Goal: Task Accomplishment & Management: Manage account settings

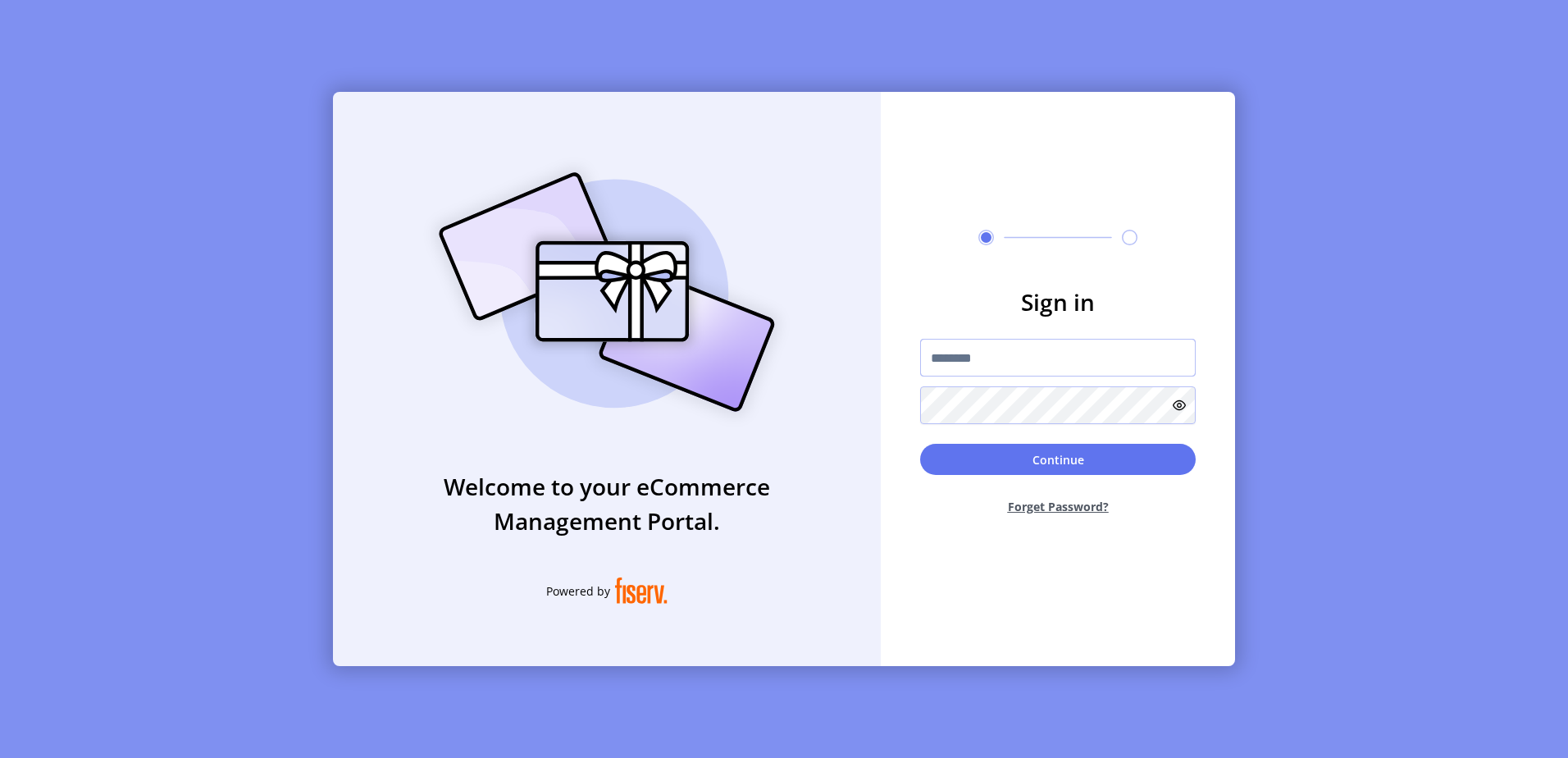
drag, startPoint x: 1055, startPoint y: 359, endPoint x: 1059, endPoint y: 368, distance: 9.8
click at [1055, 359] on input "text" at bounding box center [1058, 358] width 275 height 38
click at [1326, 414] on div "Welcome to your eCommerce Management Portal. Powered by Sign in Continue Forget…" at bounding box center [784, 379] width 1568 height 758
click at [1106, 503] on button "Forget Password?" at bounding box center [1058, 506] width 275 height 43
click at [1053, 505] on button "Forget Password?" at bounding box center [1058, 506] width 275 height 43
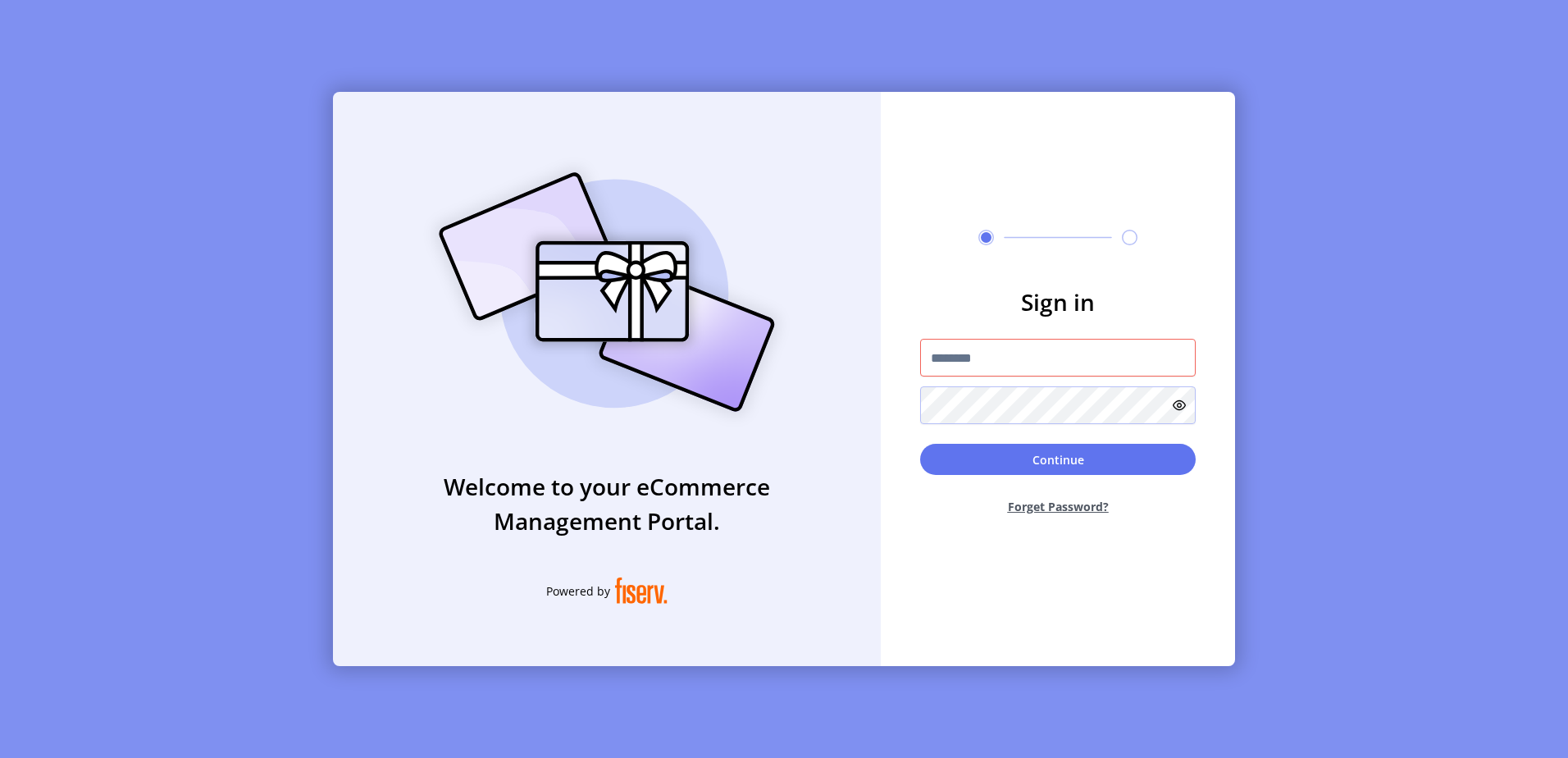
click at [1069, 506] on button "Forget Password?" at bounding box center [1058, 506] width 275 height 43
click at [1017, 352] on input "text" at bounding box center [1058, 358] width 275 height 38
type input "**********"
drag, startPoint x: 1034, startPoint y: 356, endPoint x: 944, endPoint y: 360, distance: 90.1
click at [944, 360] on input "**********" at bounding box center [1058, 358] width 275 height 38
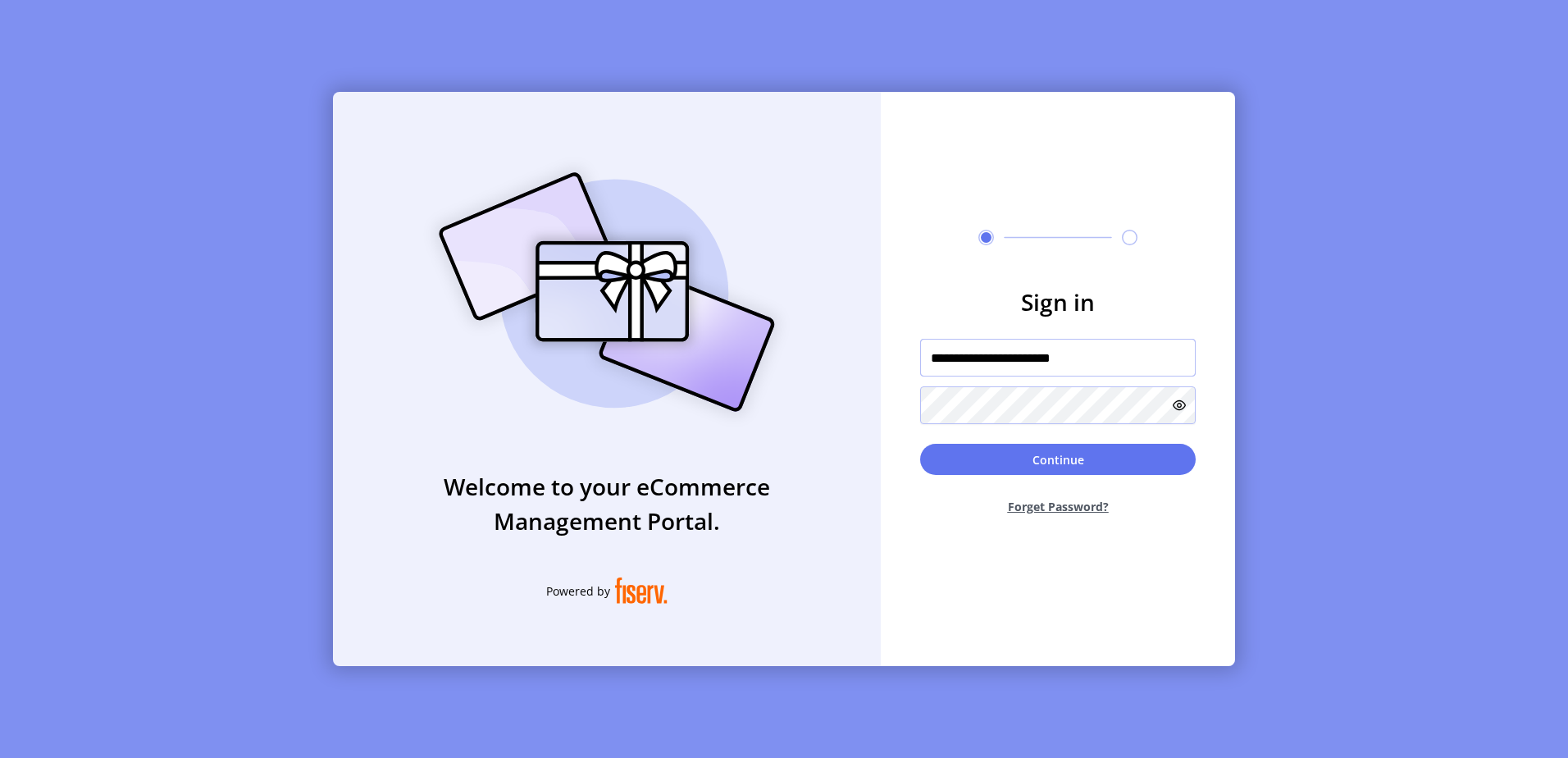
click at [944, 360] on input "**********" at bounding box center [1058, 358] width 275 height 38
drag, startPoint x: 944, startPoint y: 360, endPoint x: 947, endPoint y: 368, distance: 8.5
click at [944, 360] on input "**********" at bounding box center [1058, 358] width 275 height 38
click at [947, 368] on input "**********" at bounding box center [1058, 358] width 275 height 38
paste input "**********"
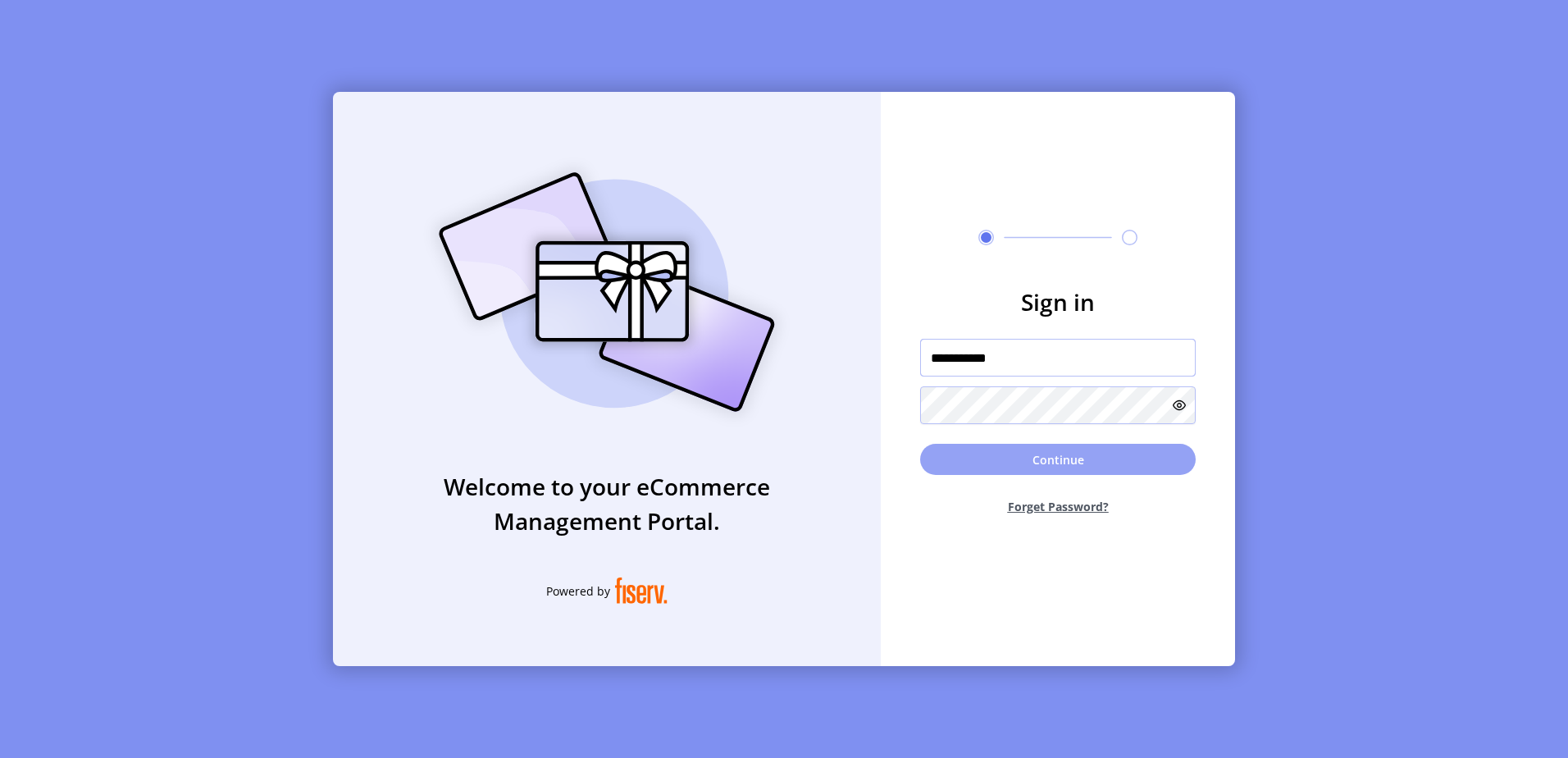
type input "**********"
click at [1056, 457] on button "Continue" at bounding box center [1058, 459] width 275 height 31
click at [1095, 504] on button "Forget Password?" at bounding box center [1058, 506] width 275 height 43
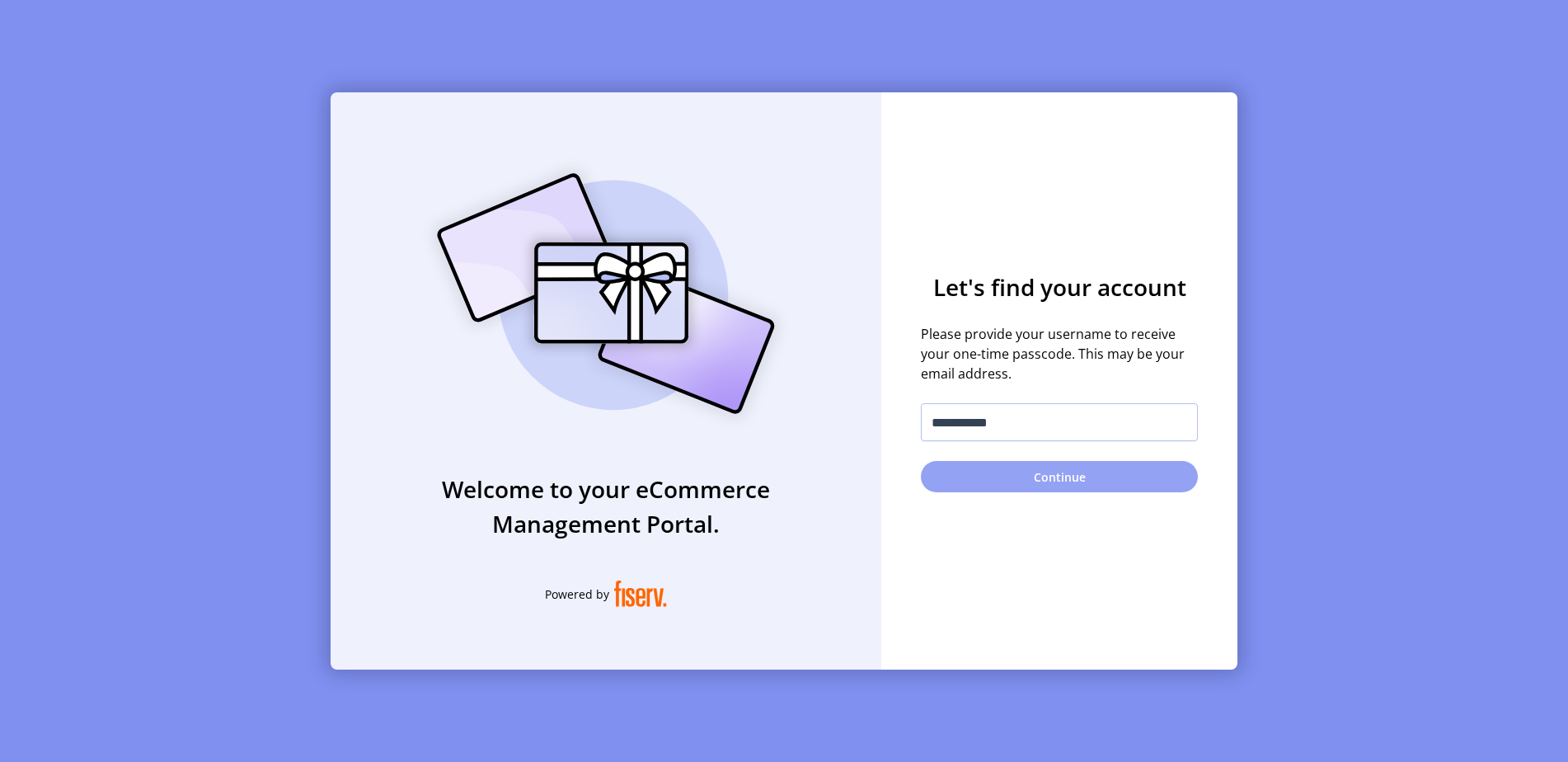
click at [1091, 474] on button "Continue" at bounding box center [1059, 476] width 277 height 31
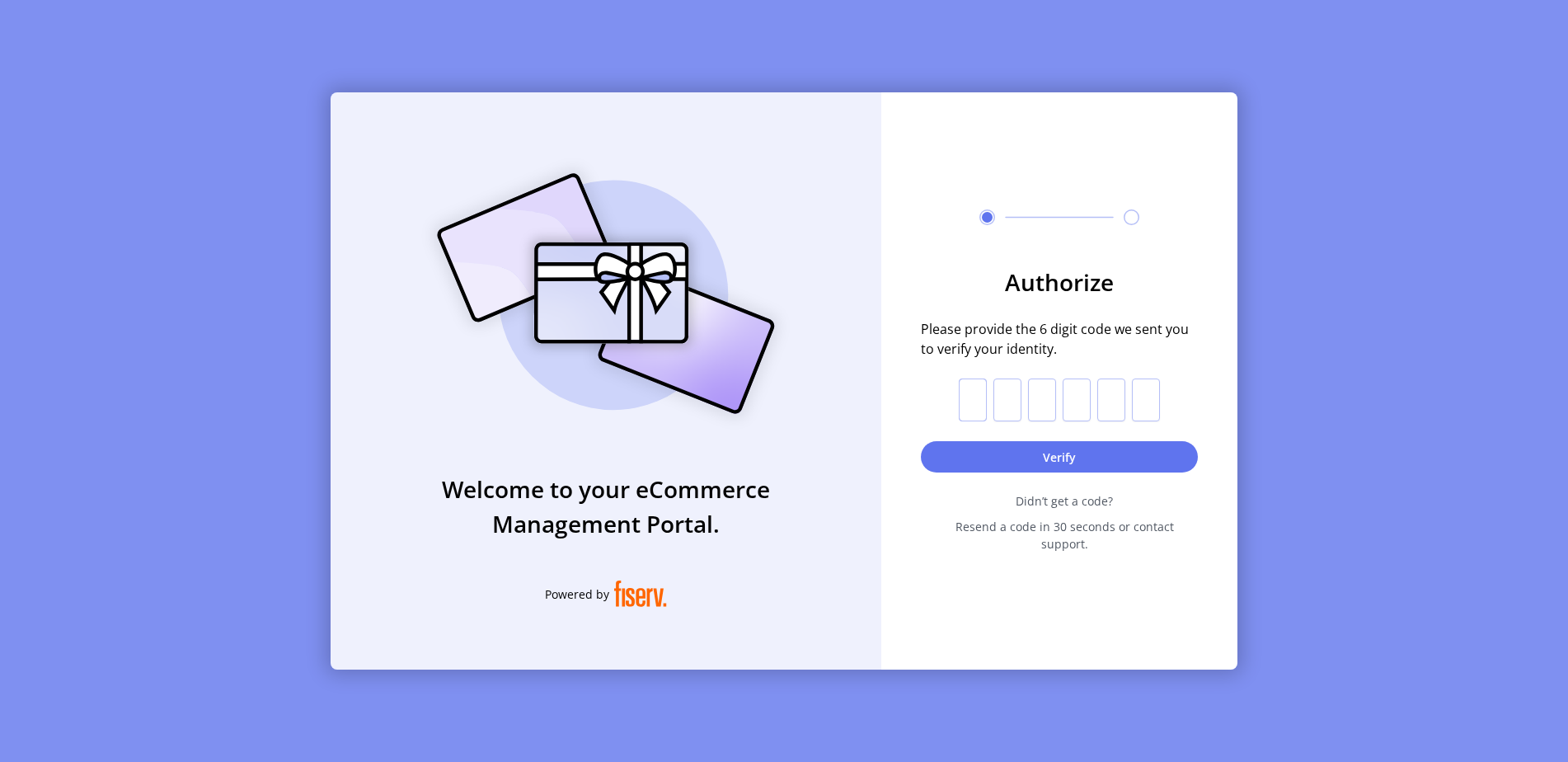
click at [969, 413] on input "text" at bounding box center [972, 400] width 28 height 43
click at [974, 419] on input "text" at bounding box center [972, 400] width 28 height 43
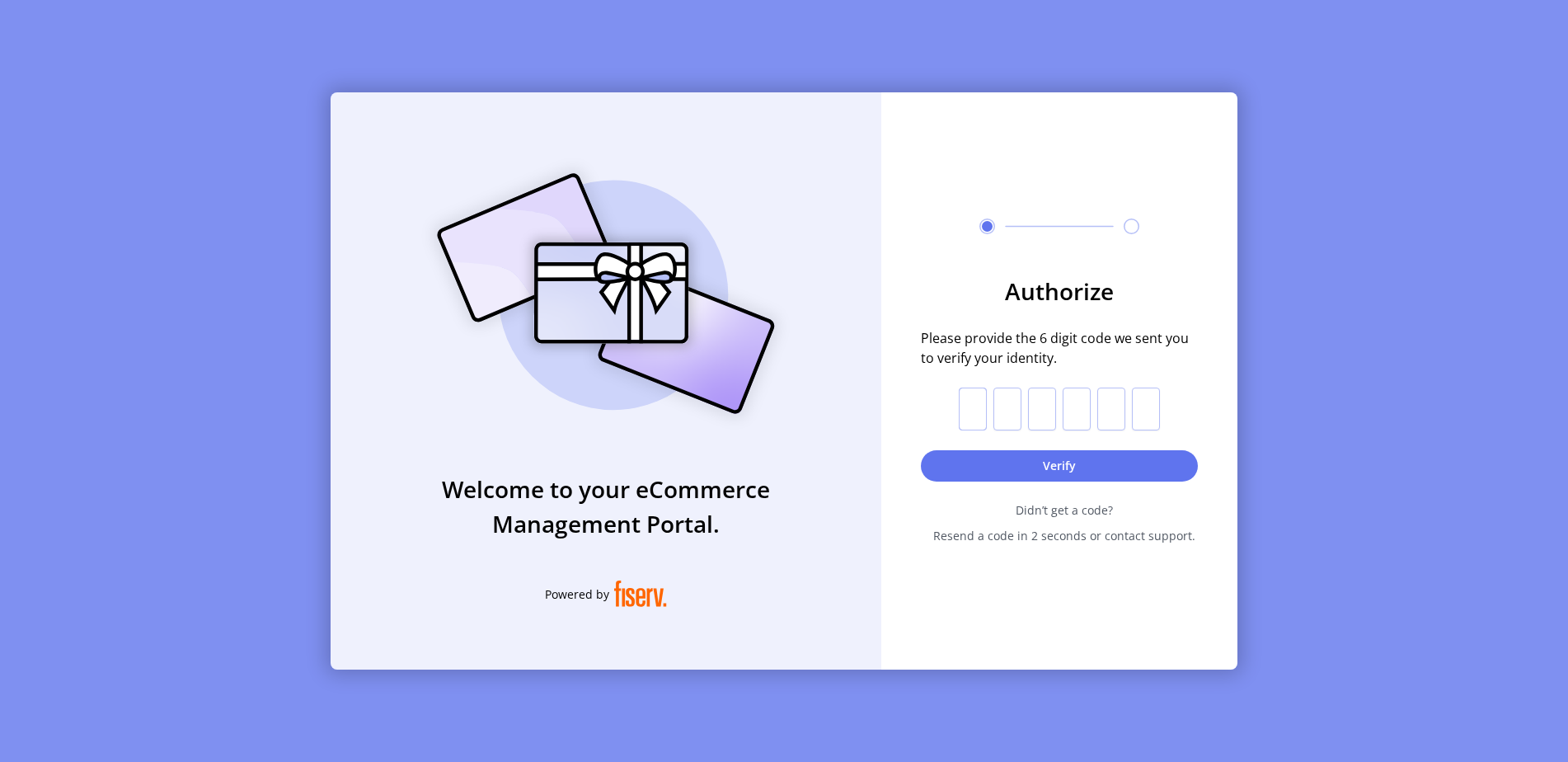
type input "*"
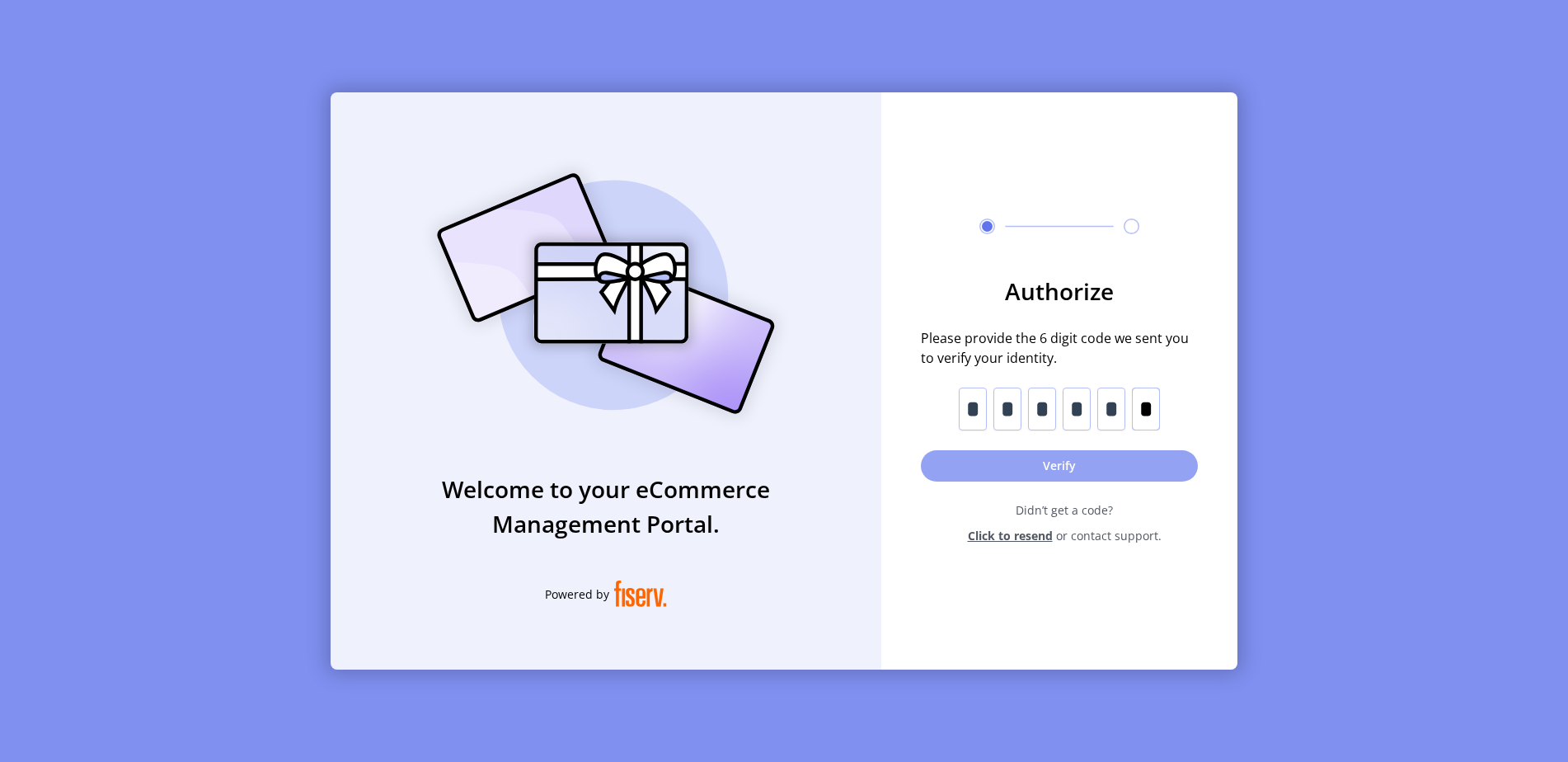
type input "*"
click at [993, 469] on button "Verify" at bounding box center [1059, 465] width 277 height 31
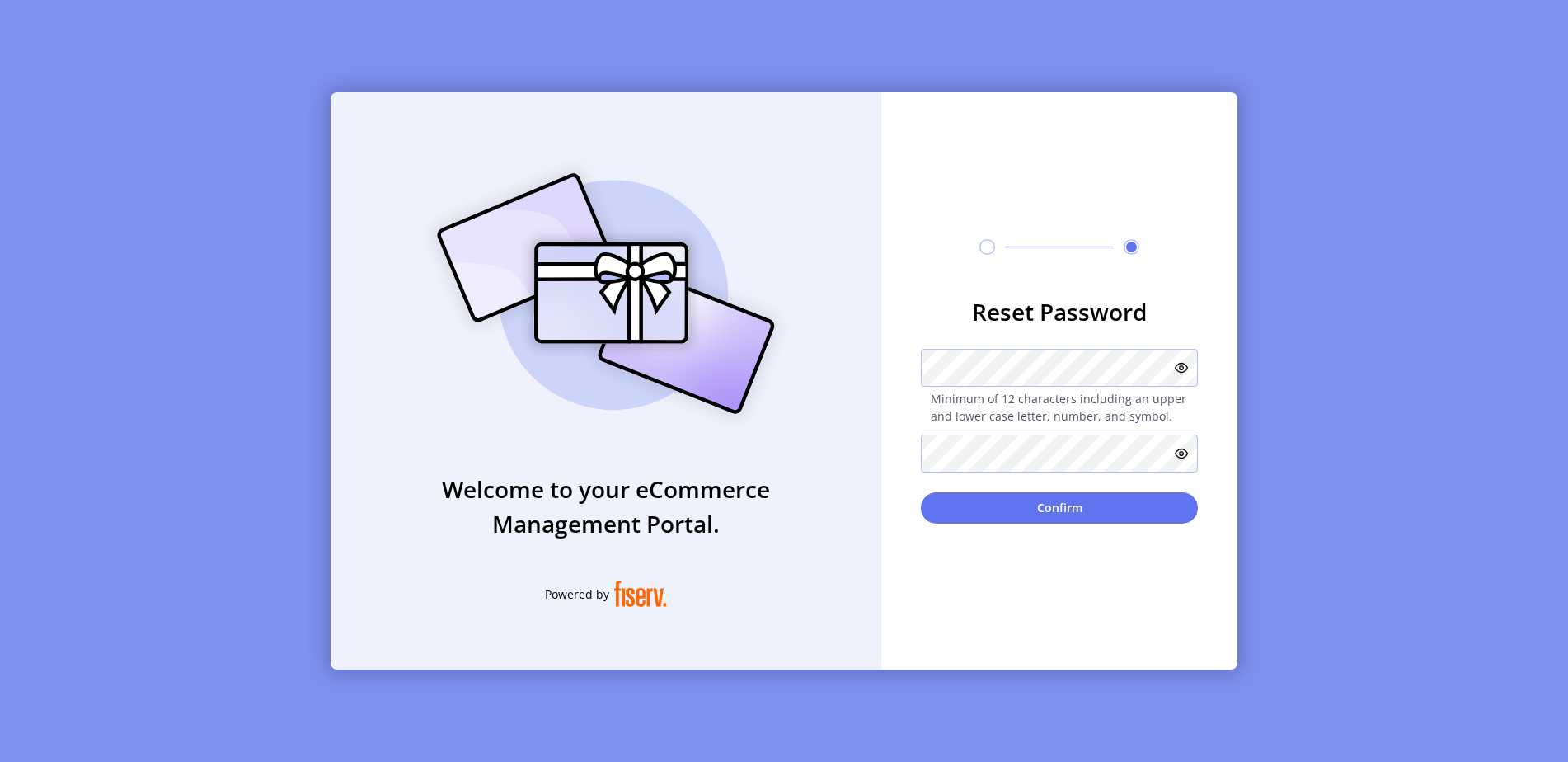
click at [1384, 317] on div "**********" at bounding box center [784, 381] width 1568 height 762
click at [1186, 458] on icon at bounding box center [1180, 453] width 13 height 13
click at [1183, 368] on icon at bounding box center [1180, 367] width 13 height 13
click at [1127, 516] on button "Confirm" at bounding box center [1059, 508] width 277 height 31
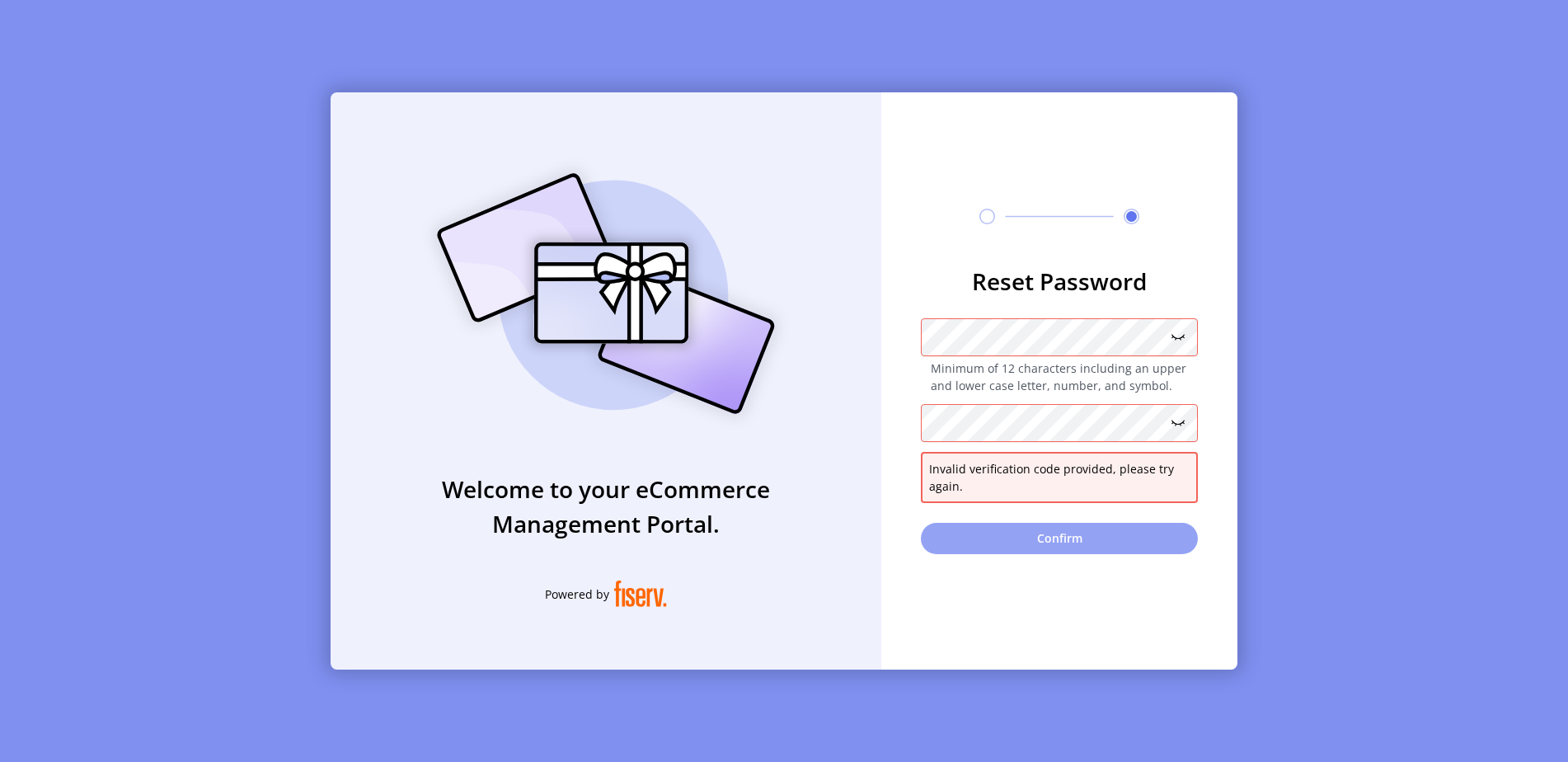
click at [1136, 533] on button "Confirm" at bounding box center [1059, 538] width 277 height 31
click at [1078, 538] on button "Confirm" at bounding box center [1059, 538] width 277 height 31
click at [991, 222] on icon at bounding box center [987, 216] width 16 height 16
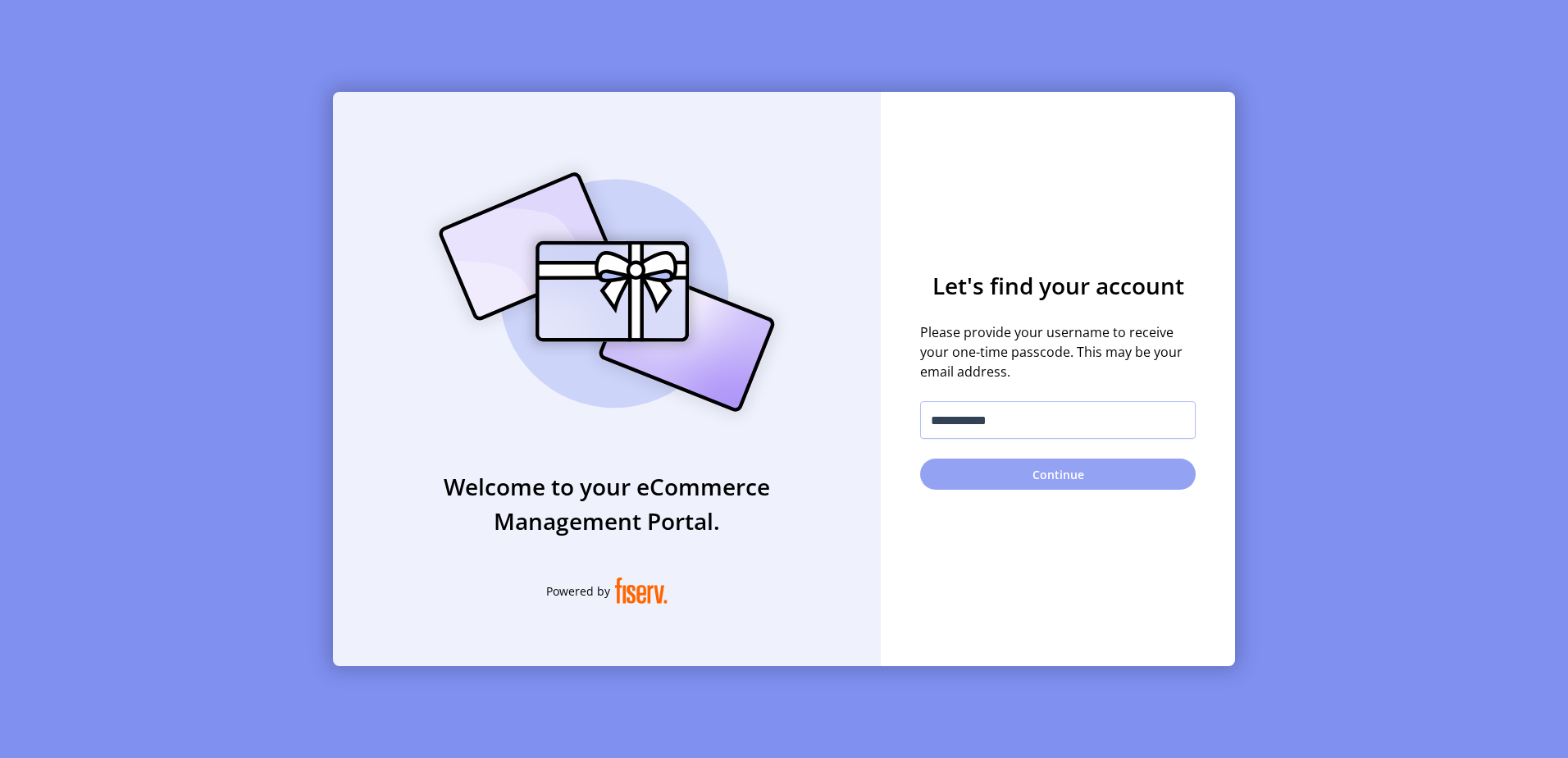
click at [1081, 480] on button "Continue" at bounding box center [1058, 474] width 275 height 31
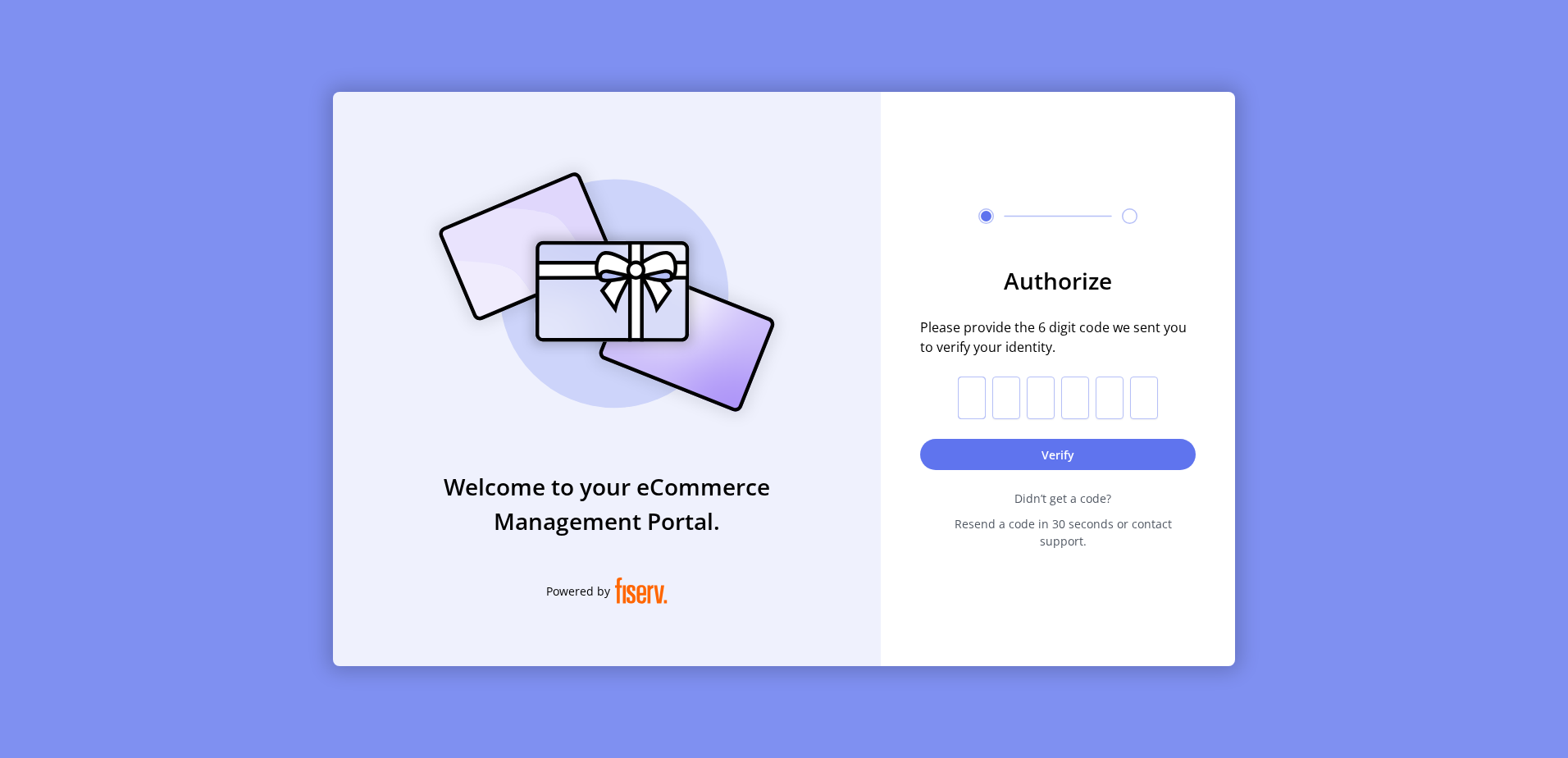
click at [976, 414] on input "text" at bounding box center [971, 398] width 28 height 43
type input "*"
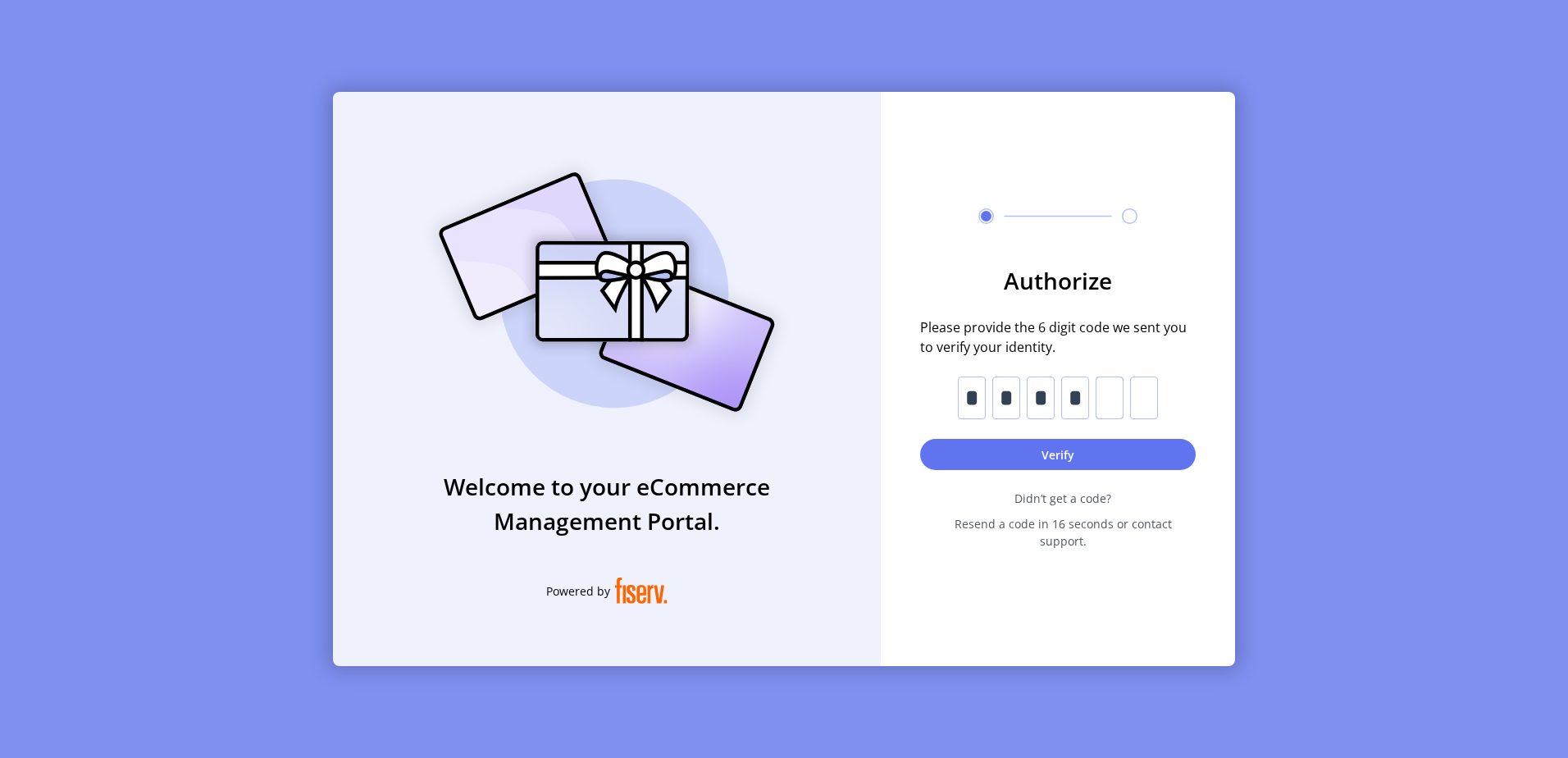
type input "*"
click at [1159, 458] on button "Verify" at bounding box center [1058, 454] width 275 height 31
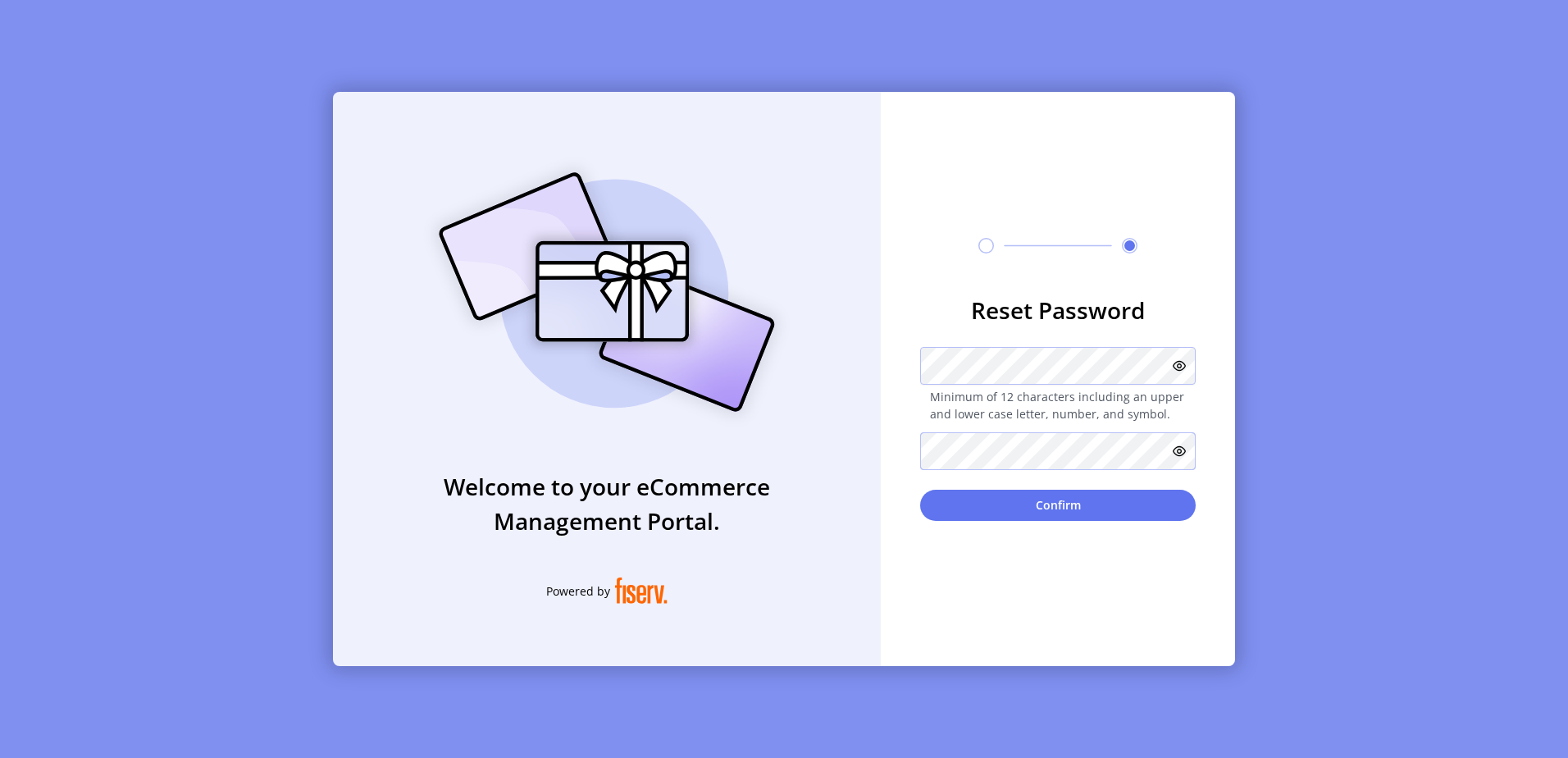
click at [1184, 453] on div at bounding box center [1058, 450] width 275 height 38
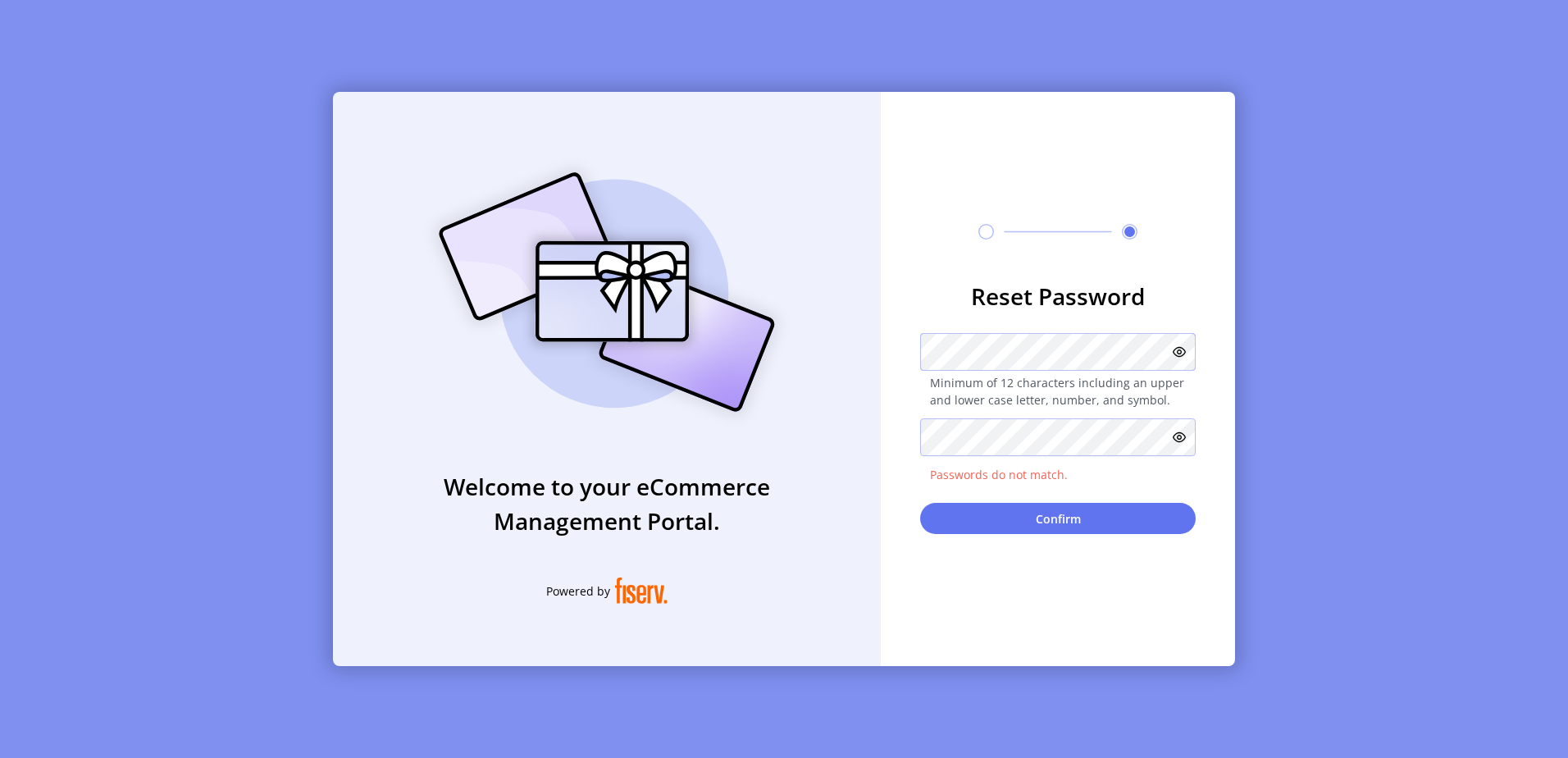
drag, startPoint x: 1183, startPoint y: 453, endPoint x: 909, endPoint y: 356, distance: 290.7
click at [910, 356] on form "**********" at bounding box center [1058, 405] width 355 height 255
click at [1183, 352] on icon at bounding box center [1178, 351] width 13 height 13
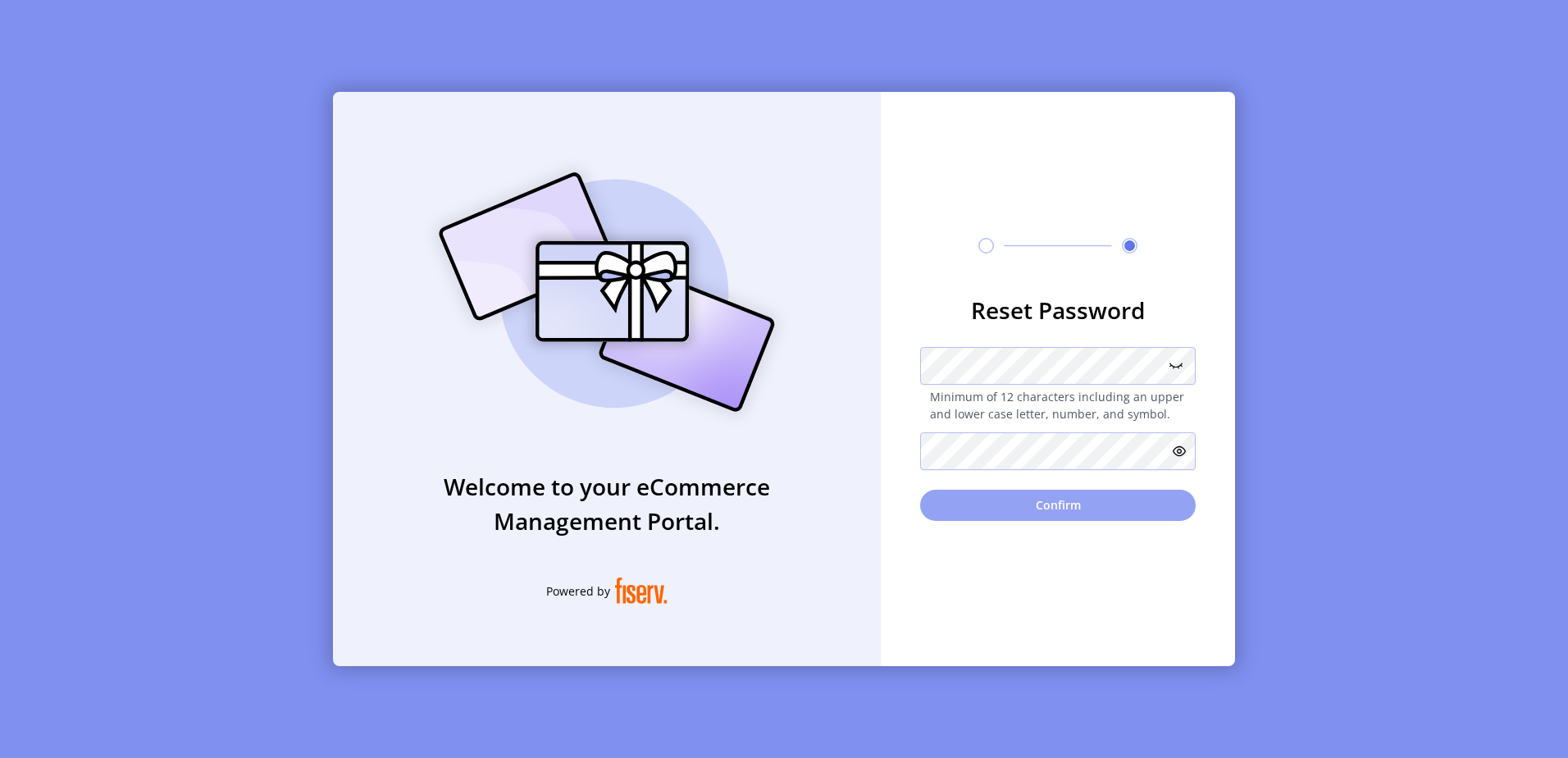
click at [1038, 513] on button "Confirm" at bounding box center [1058, 505] width 275 height 31
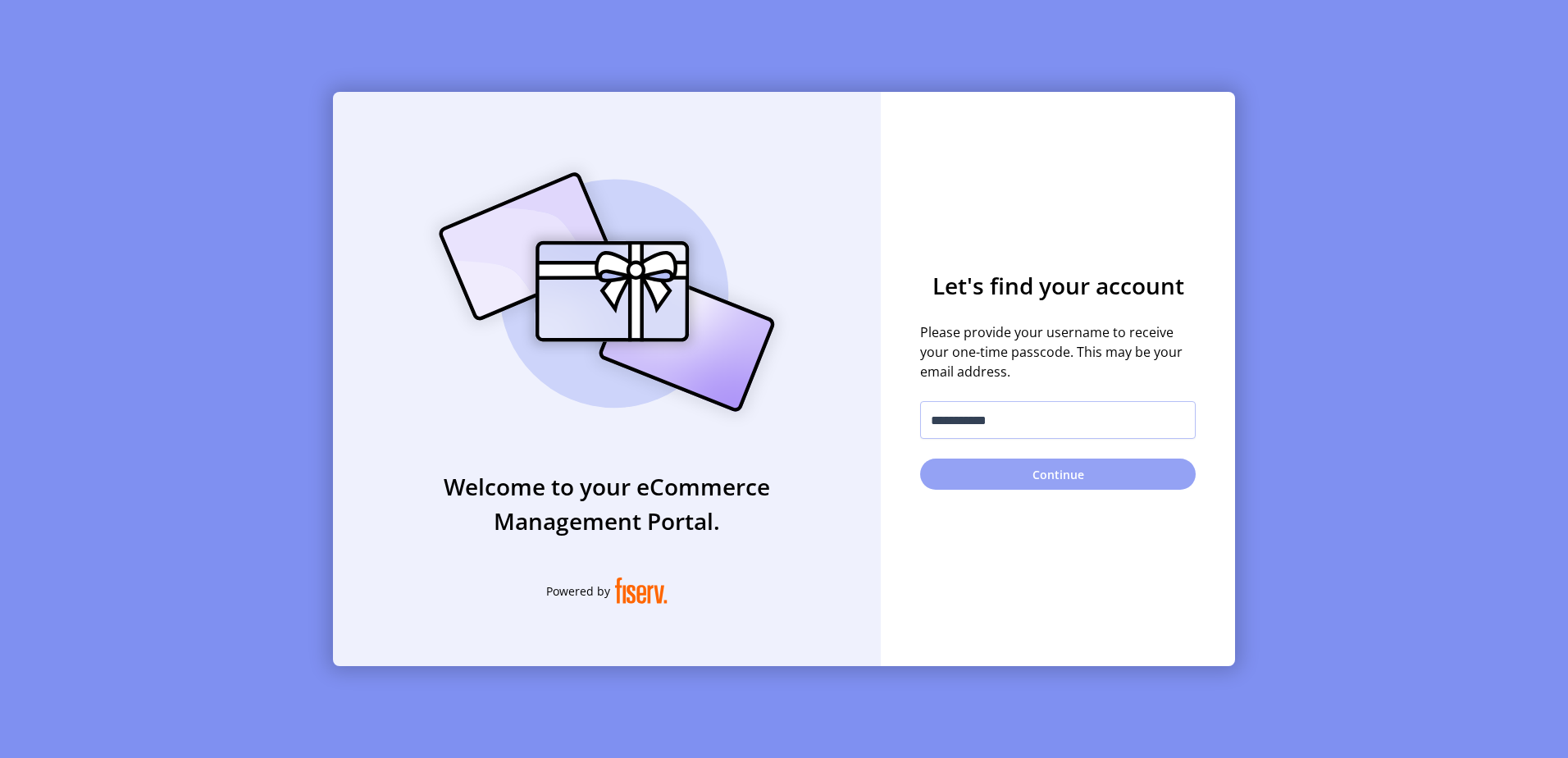
click at [1069, 472] on button "Continue" at bounding box center [1058, 474] width 275 height 31
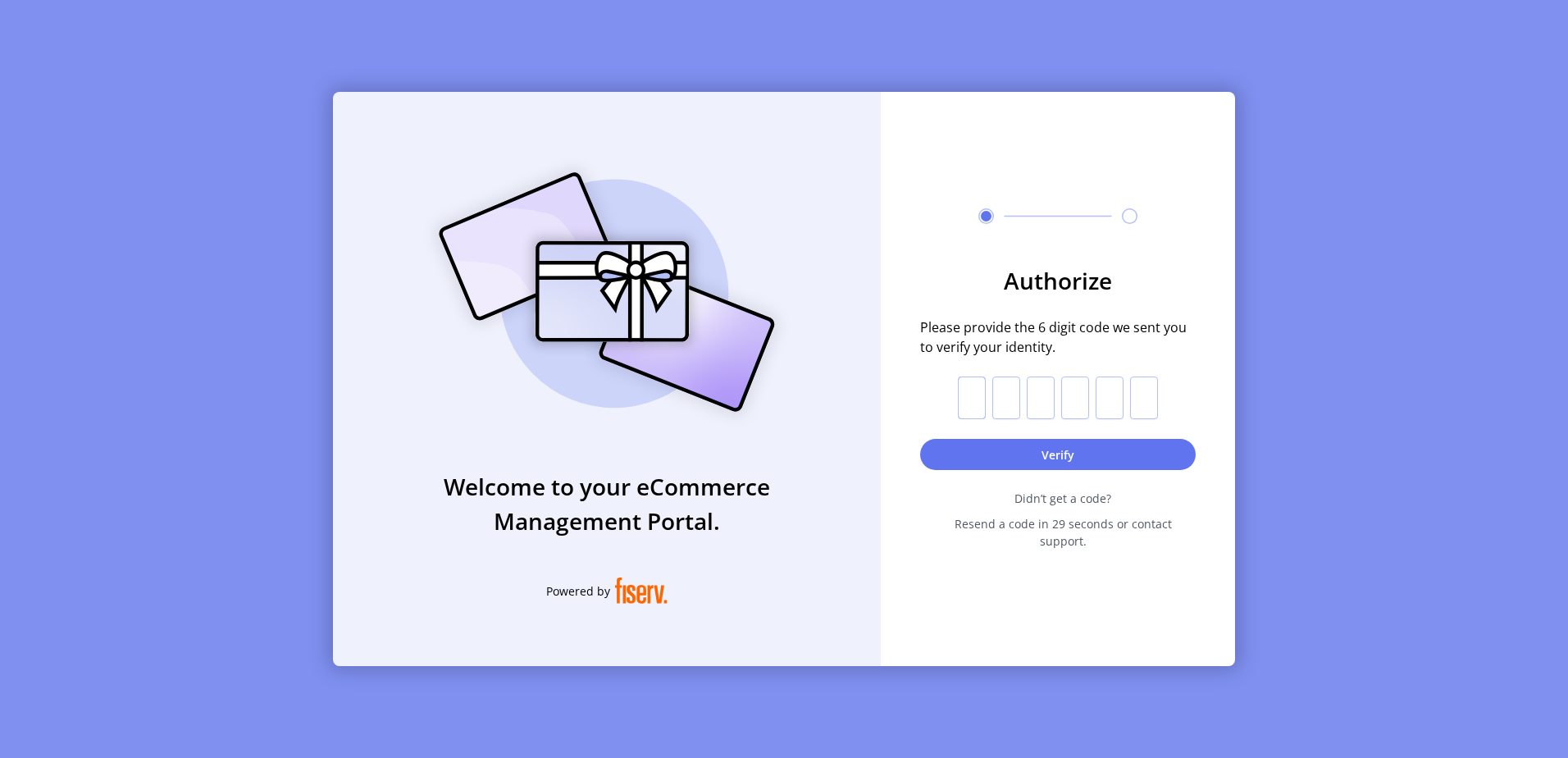
click at [970, 409] on input "text" at bounding box center [971, 398] width 28 height 43
paste input "*"
type input "*"
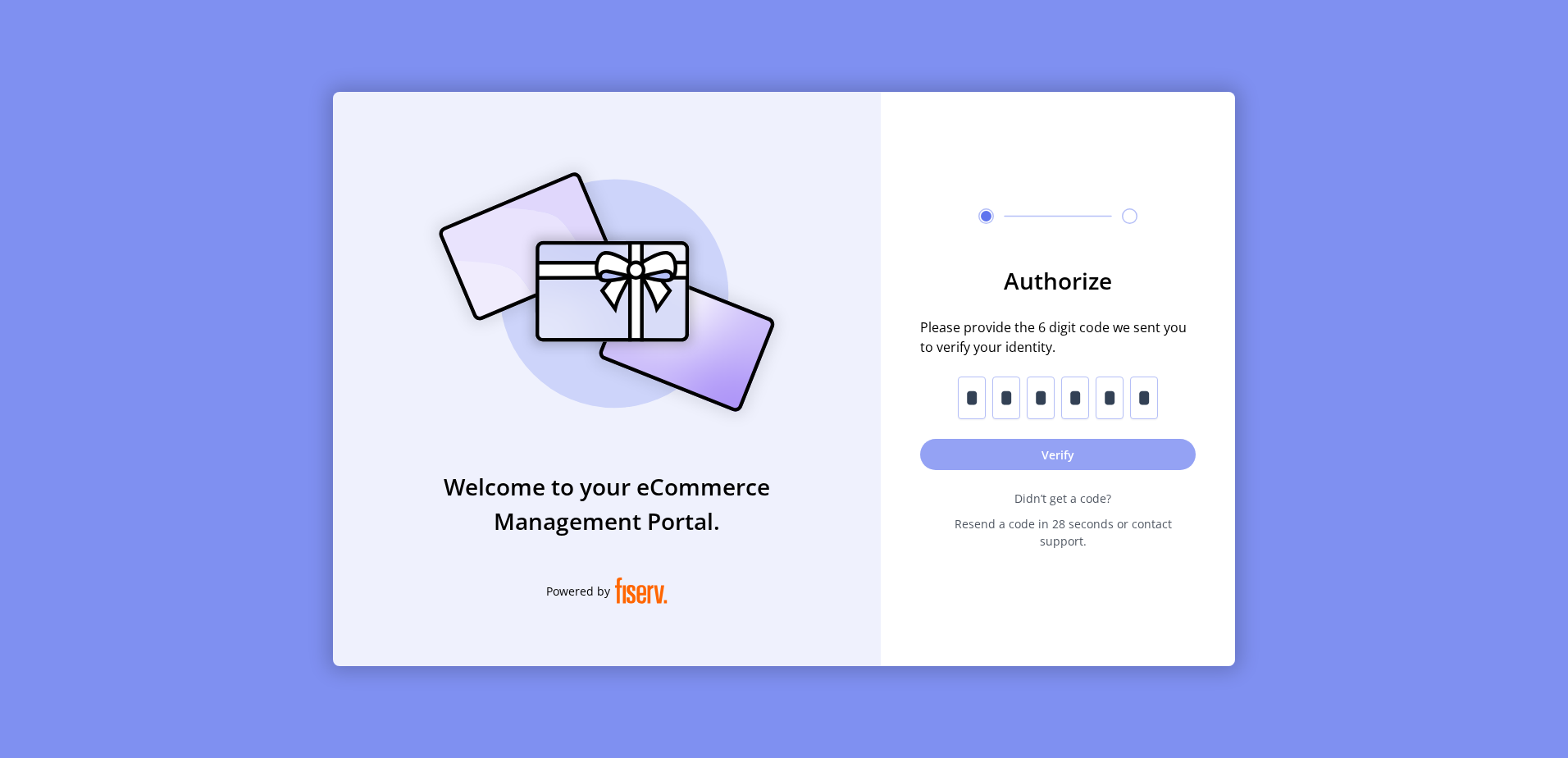
click at [1047, 457] on button "Verify" at bounding box center [1058, 454] width 275 height 31
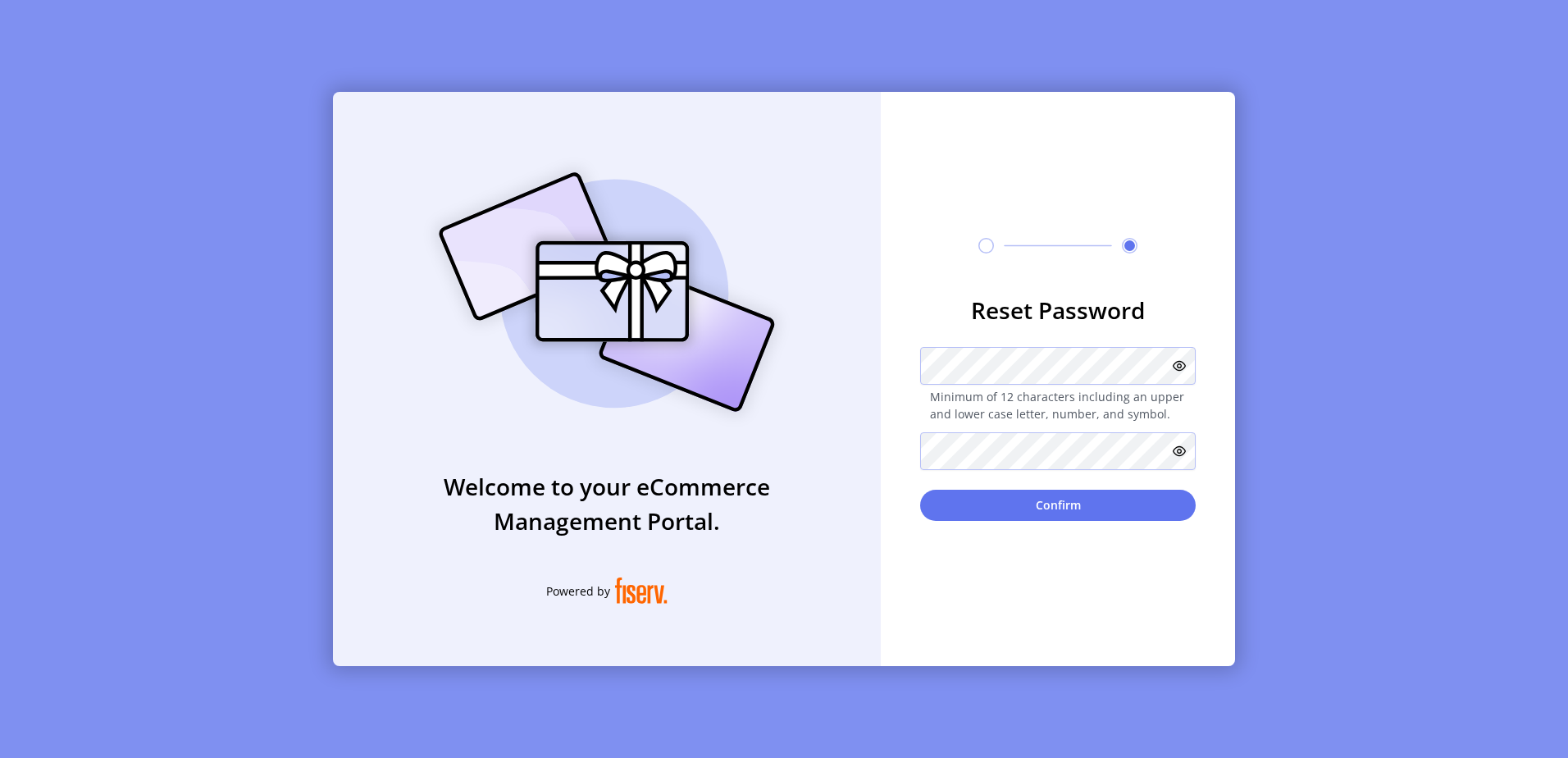
click at [1179, 362] on icon at bounding box center [1178, 365] width 13 height 13
click at [910, 370] on form "**********" at bounding box center [1058, 406] width 355 height 228
click at [1182, 450] on icon at bounding box center [1178, 450] width 13 height 13
click at [1164, 497] on button "Confirm" at bounding box center [1058, 505] width 275 height 31
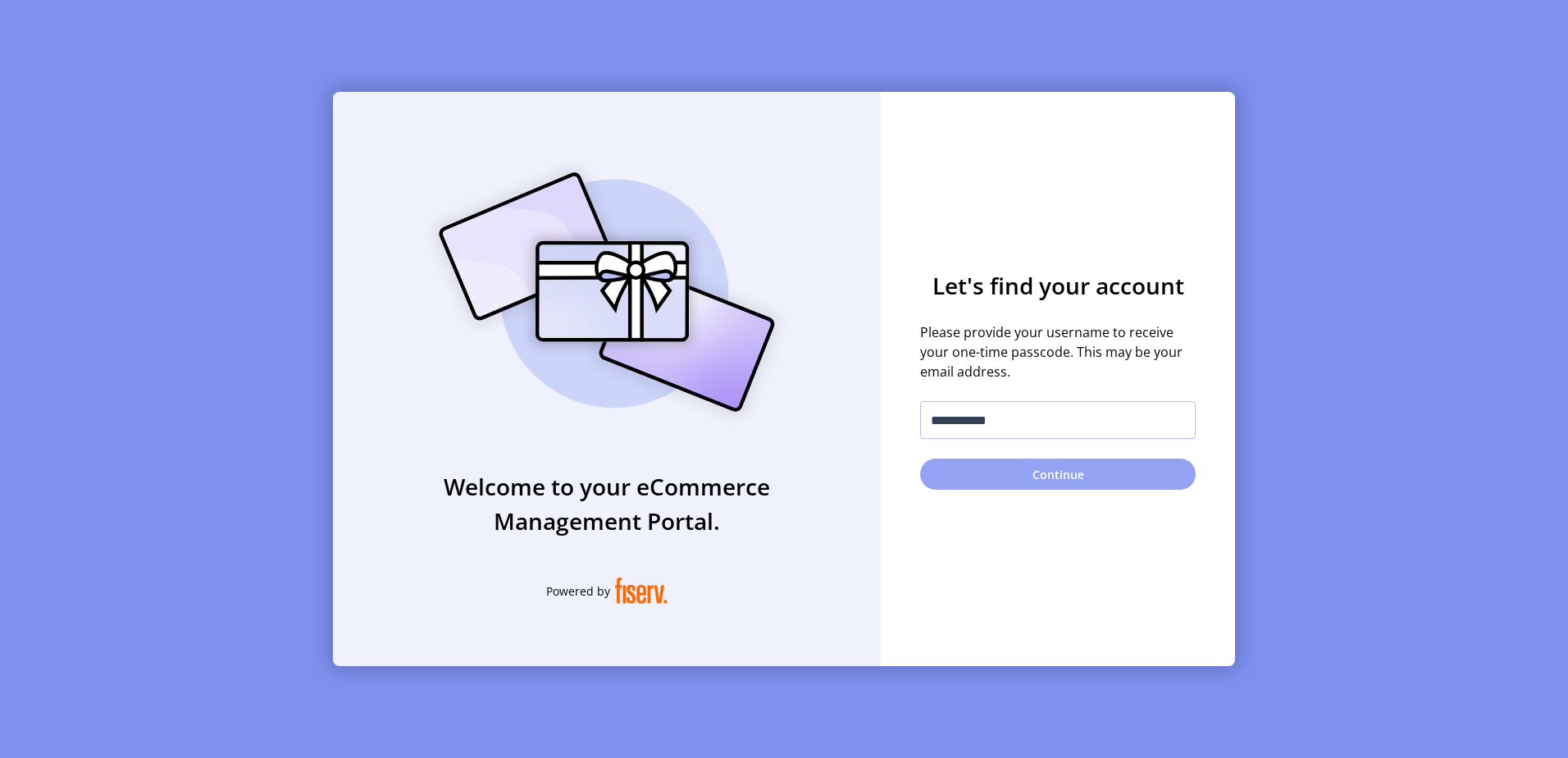
click at [1054, 473] on button "Continue" at bounding box center [1058, 474] width 275 height 31
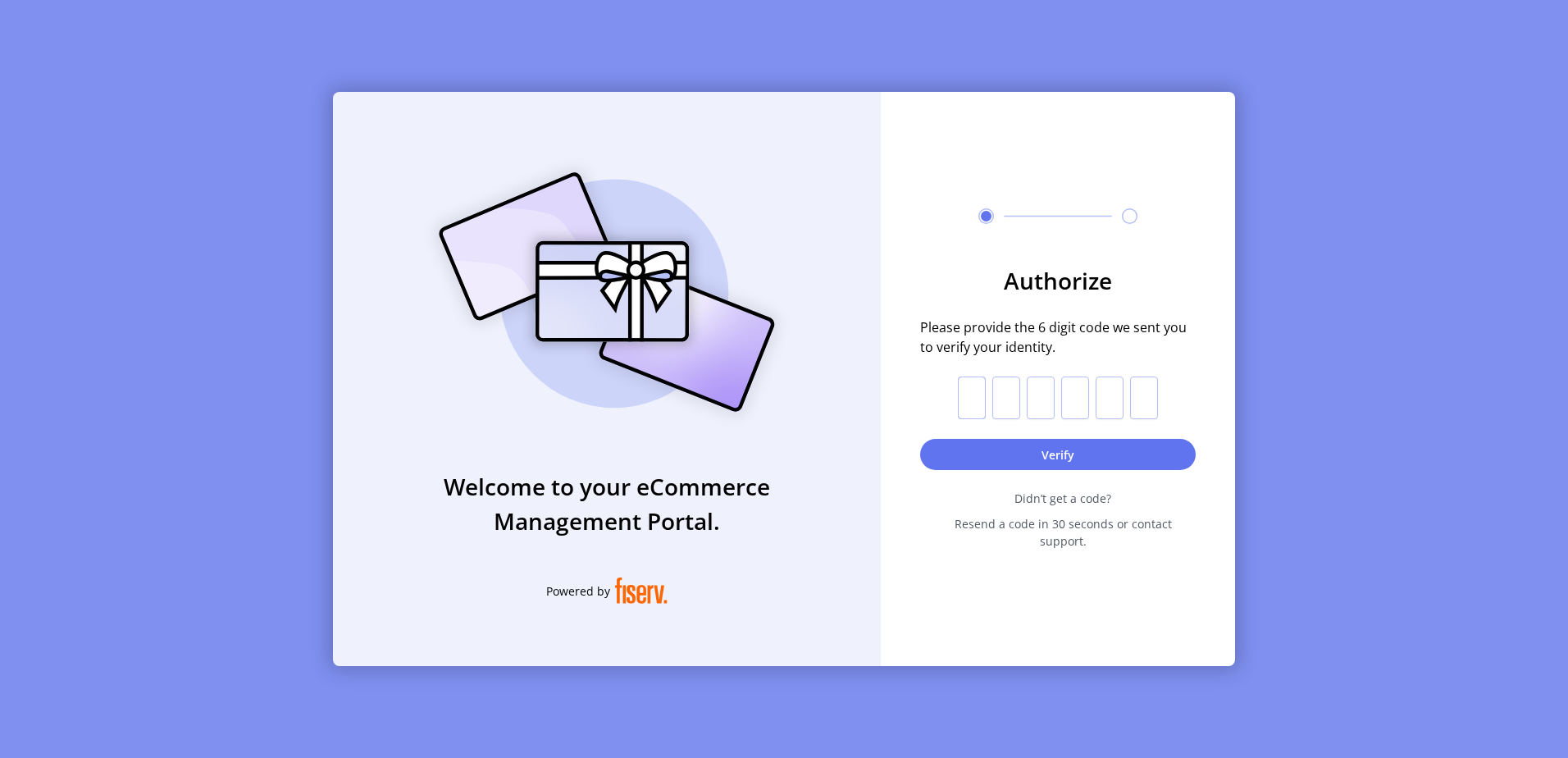
click at [981, 408] on input "text" at bounding box center [971, 398] width 28 height 43
paste input "*"
type input "*"
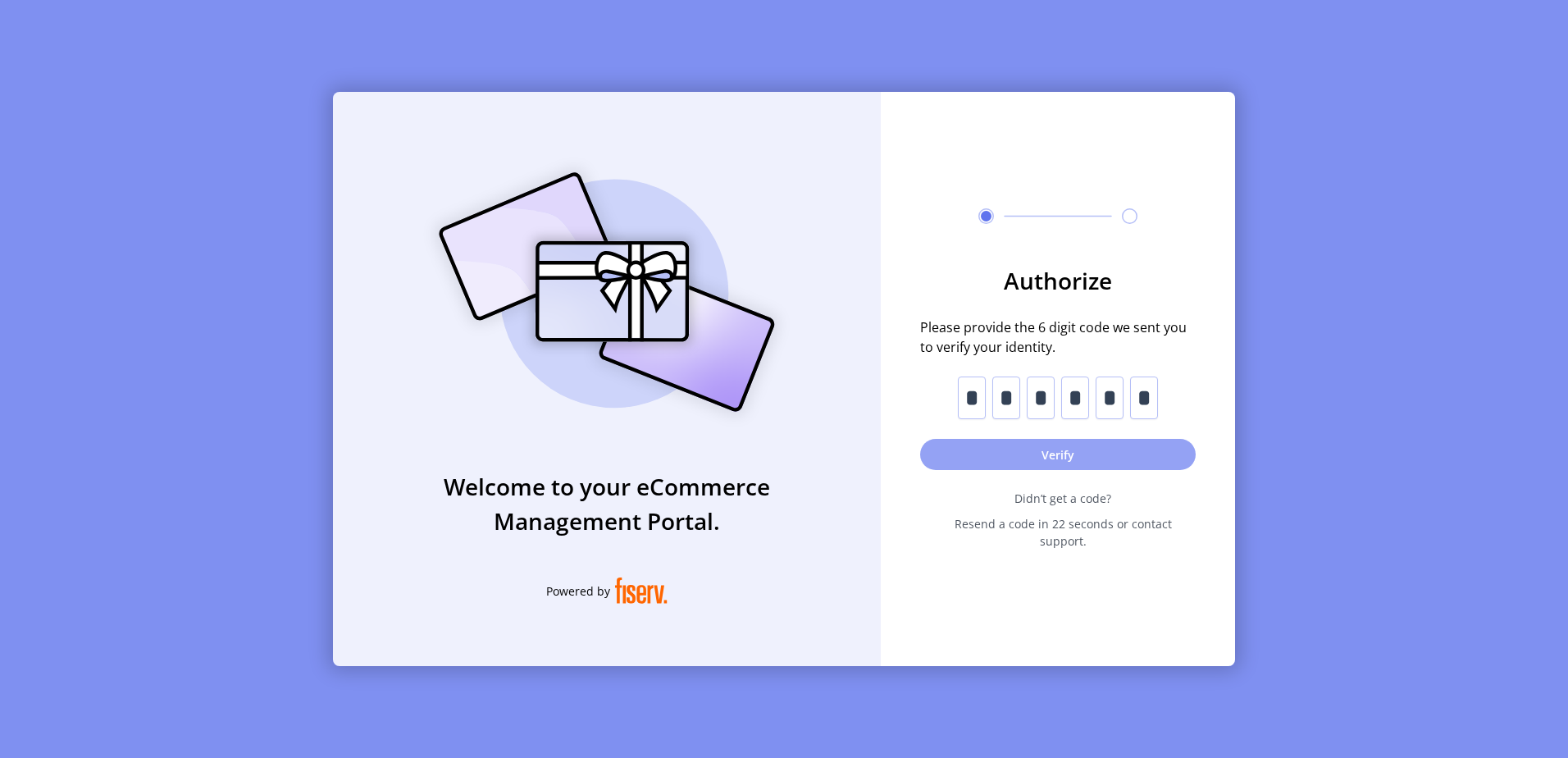
click at [1150, 467] on button "Verify" at bounding box center [1058, 454] width 275 height 31
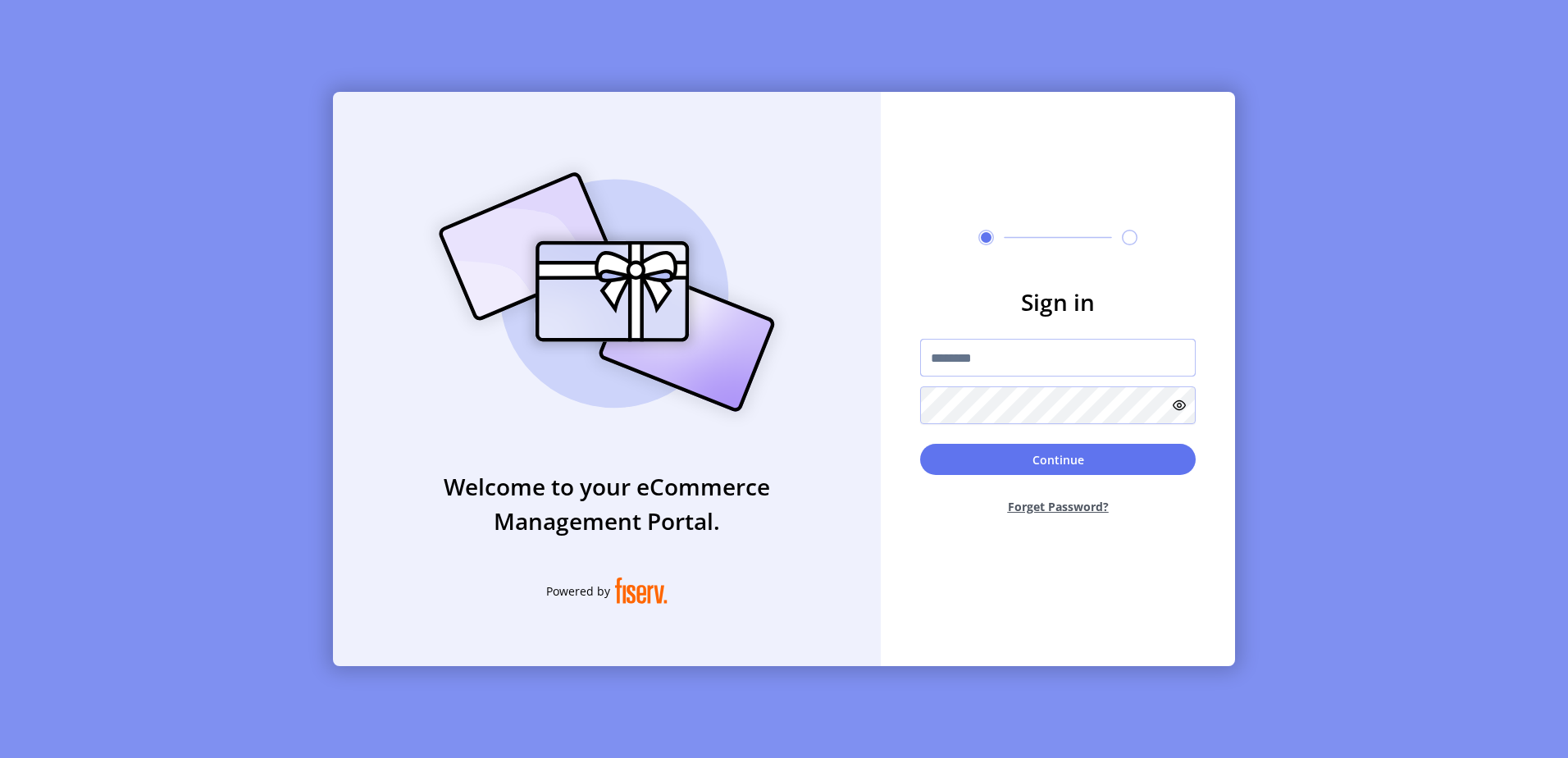
type input "**********"
drag, startPoint x: 1077, startPoint y: 471, endPoint x: 1141, endPoint y: 461, distance: 64.8
click at [1078, 470] on button "Continue" at bounding box center [1058, 459] width 275 height 31
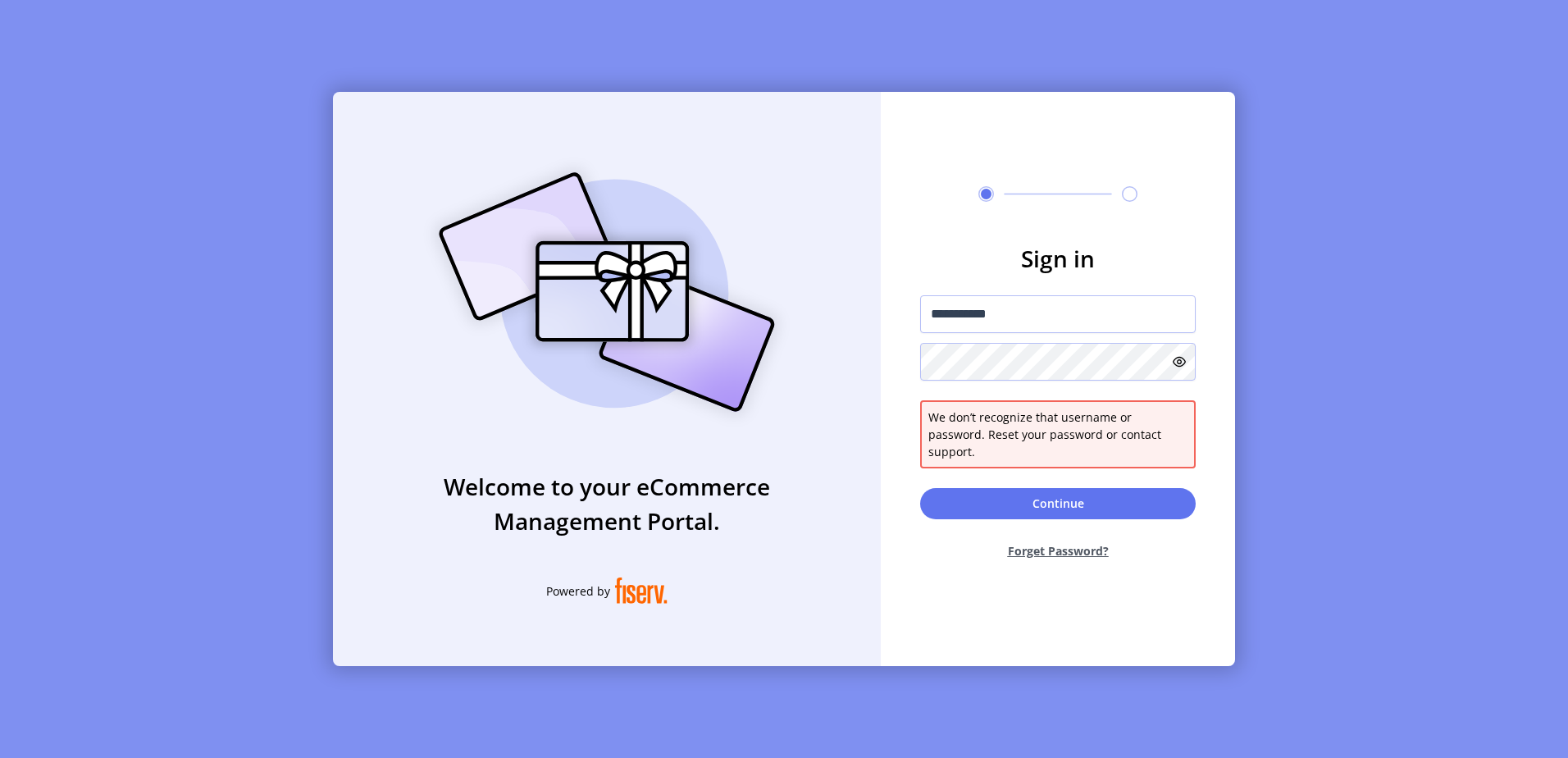
click at [1068, 539] on button "Forget Password?" at bounding box center [1058, 550] width 275 height 43
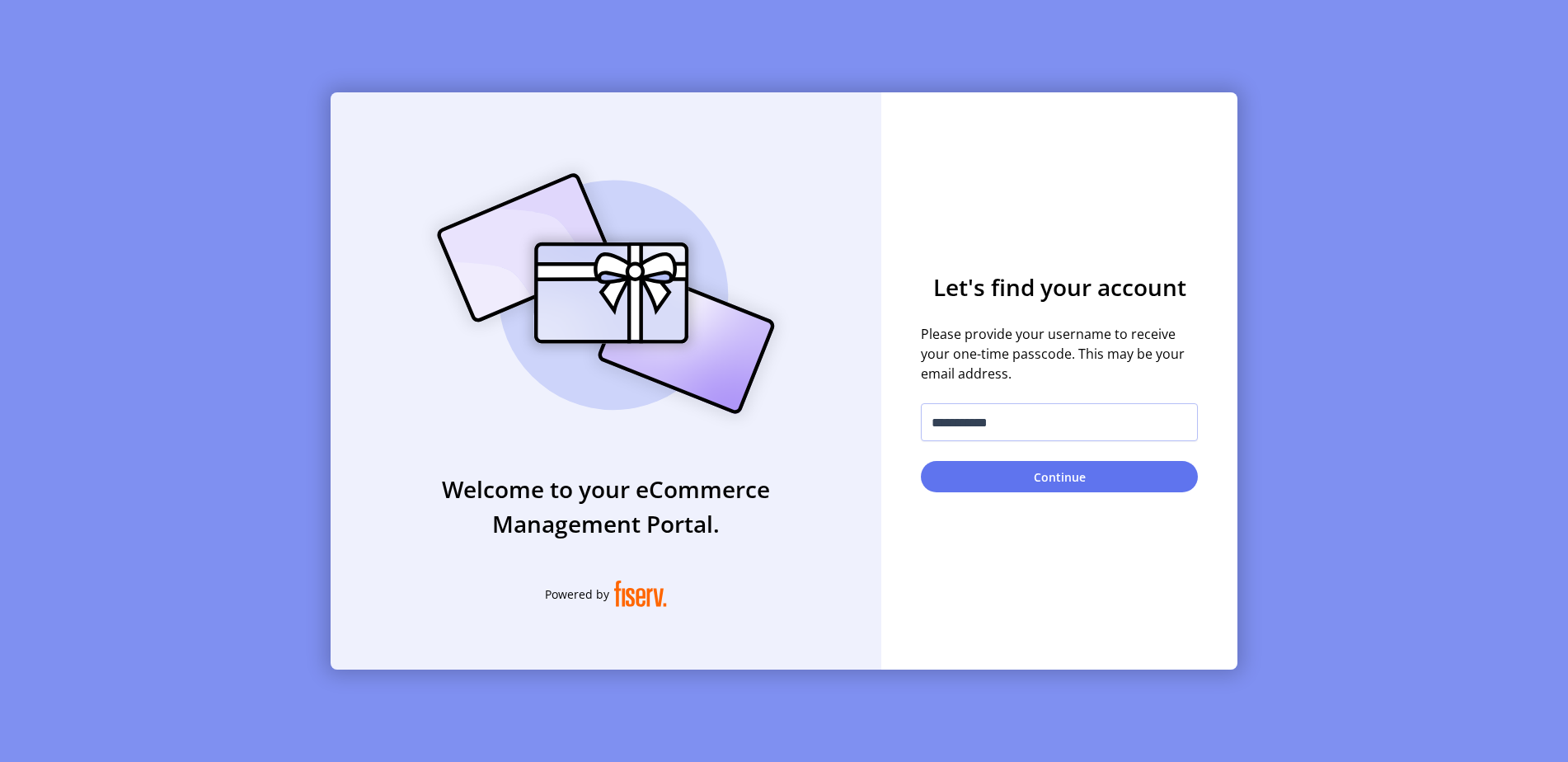
drag, startPoint x: 1060, startPoint y: 462, endPoint x: 1091, endPoint y: 469, distance: 31.8
click at [1060, 462] on button "Continue" at bounding box center [1059, 476] width 277 height 31
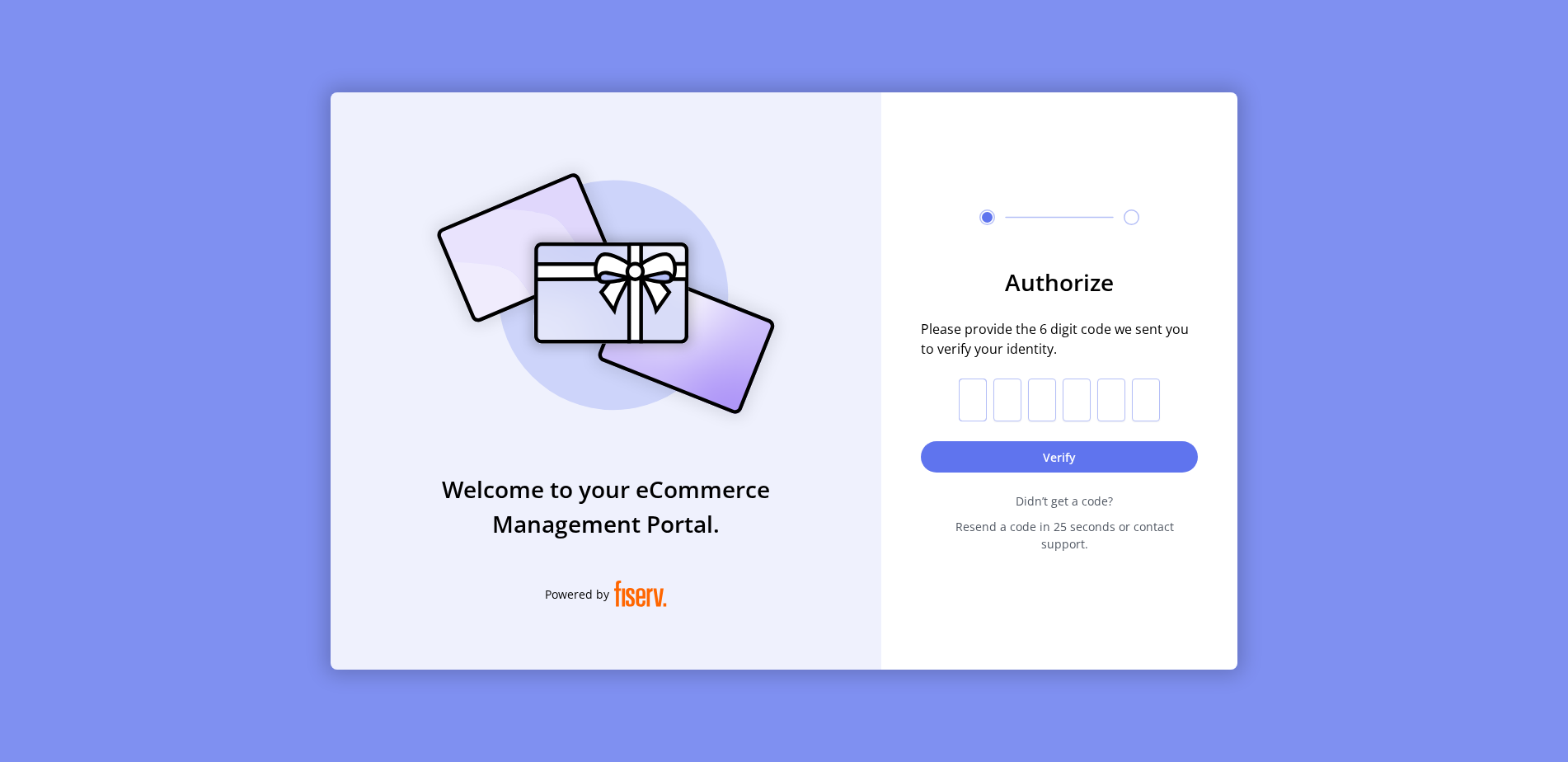
click at [964, 408] on input "text" at bounding box center [972, 400] width 28 height 43
click at [964, 419] on input "text" at bounding box center [972, 400] width 28 height 43
paste input "*"
type input "*"
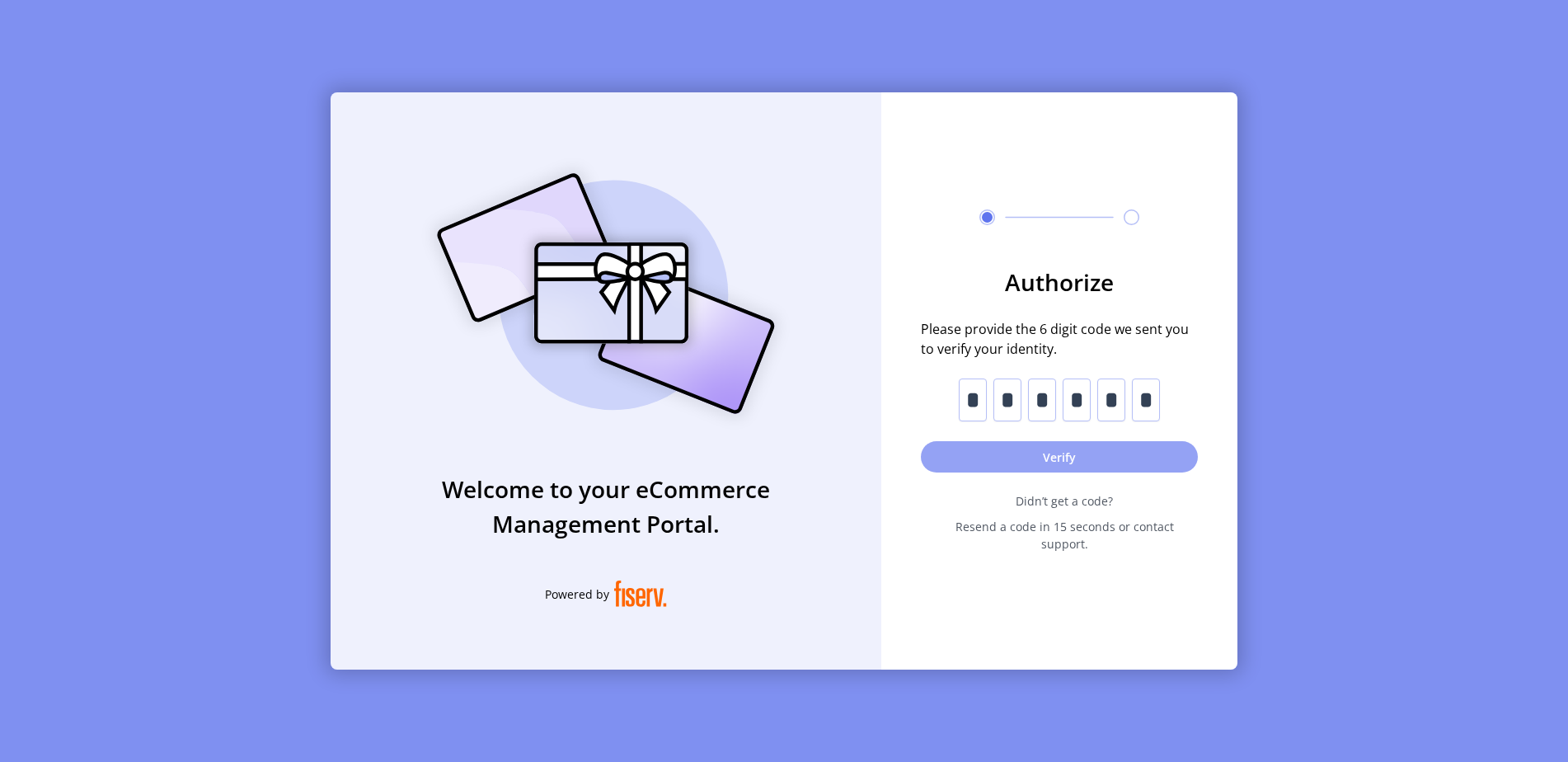
click at [1097, 469] on button "Verify" at bounding box center [1059, 457] width 277 height 31
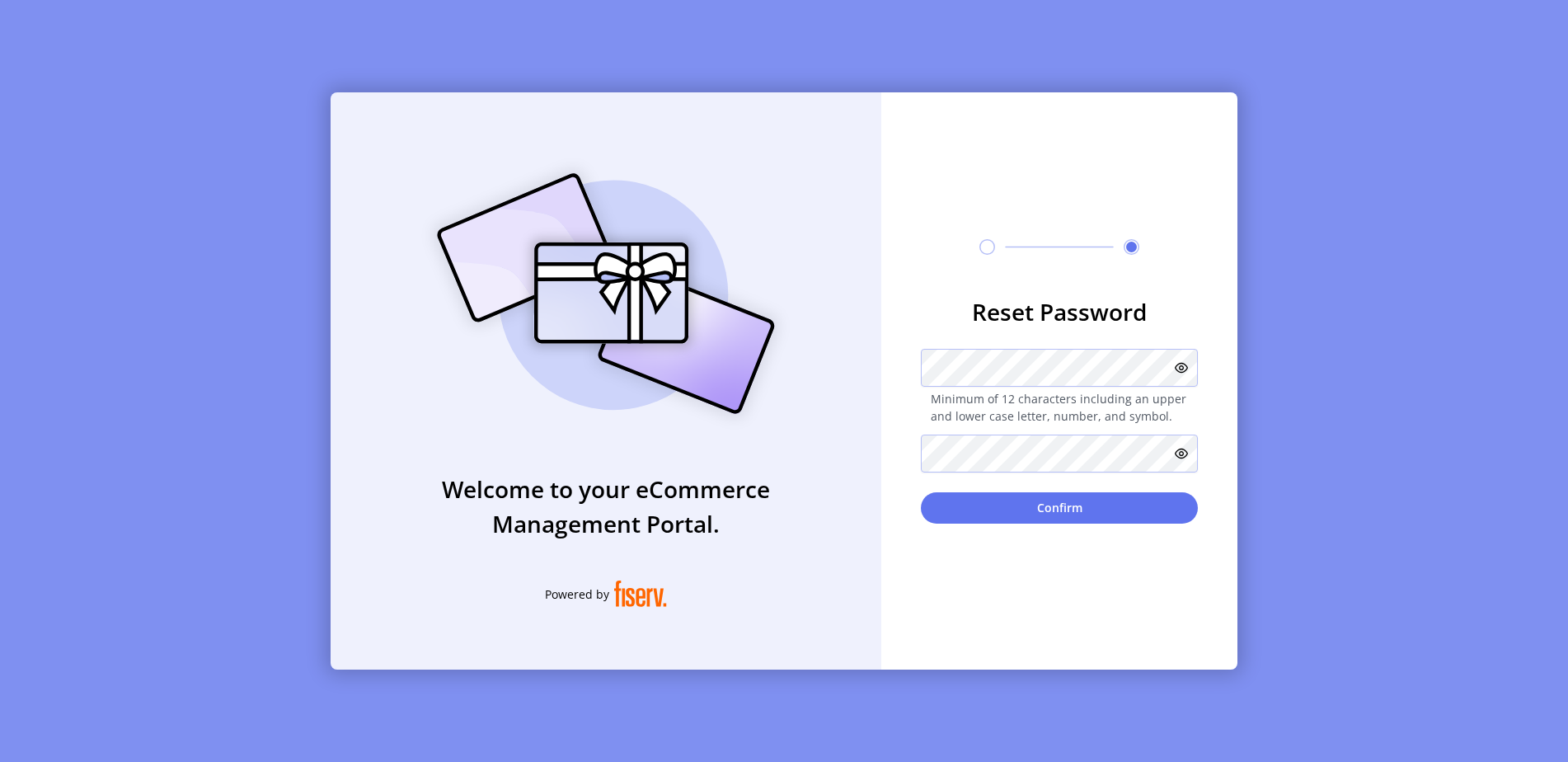
click at [1183, 366] on icon at bounding box center [1180, 367] width 13 height 13
click at [873, 371] on div "**********" at bounding box center [784, 381] width 906 height 577
click at [1183, 458] on icon at bounding box center [1180, 453] width 13 height 13
drag, startPoint x: 1156, startPoint y: 511, endPoint x: 1246, endPoint y: 462, distance: 102.5
click at [1155, 511] on button "Confirm" at bounding box center [1059, 508] width 277 height 31
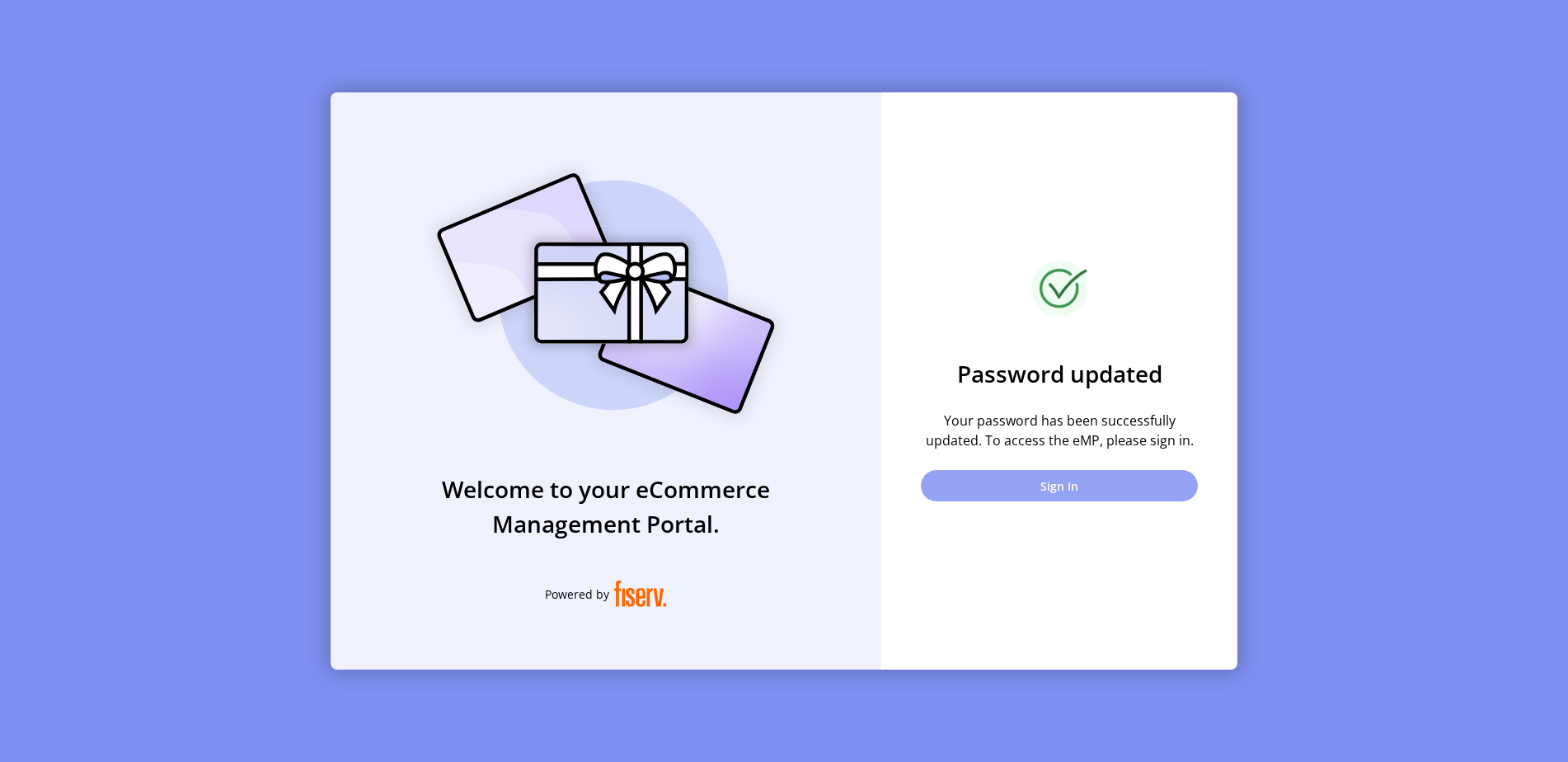
click at [1173, 477] on button "Sign In" at bounding box center [1059, 485] width 277 height 31
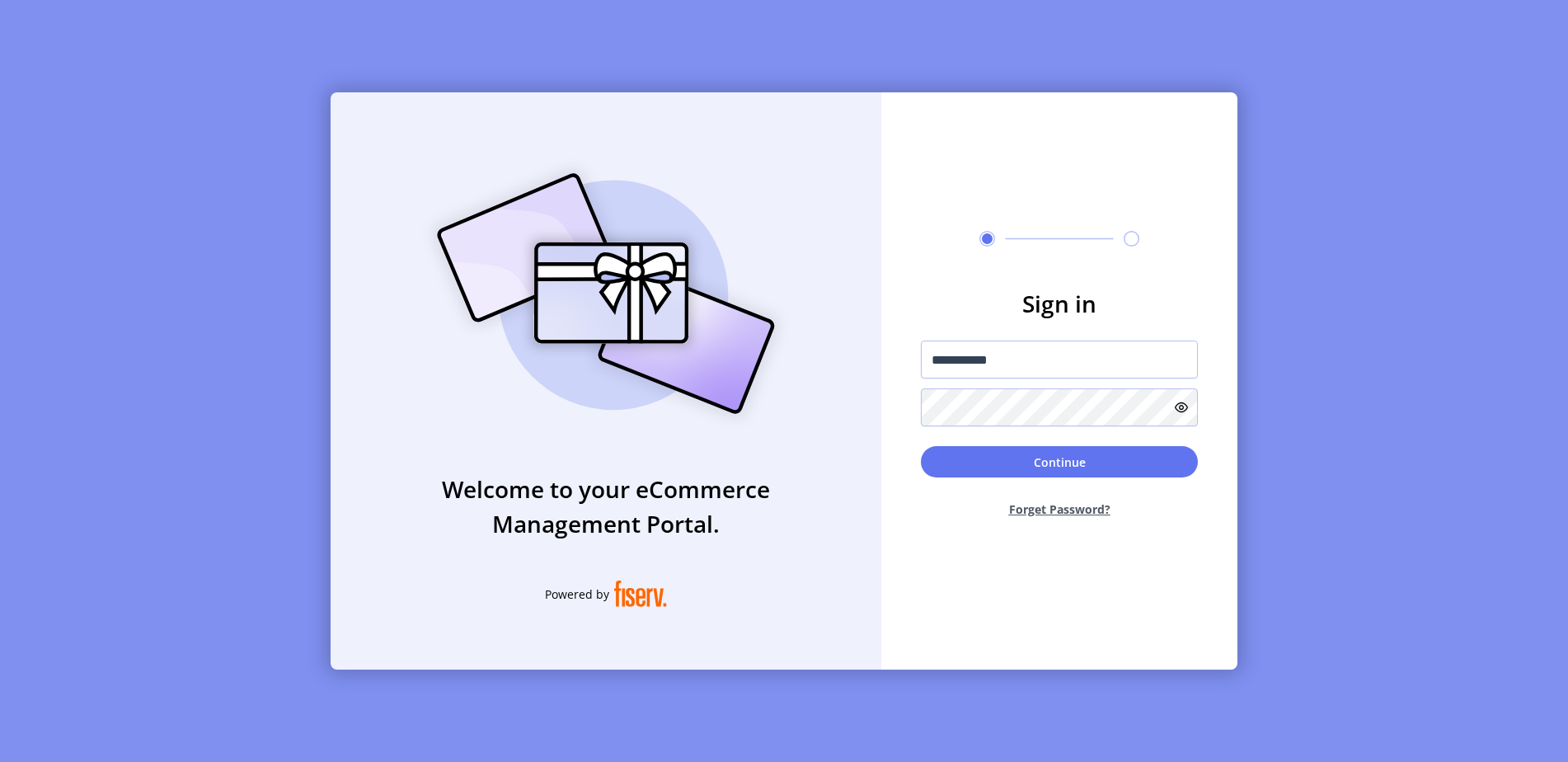
drag, startPoint x: 1157, startPoint y: 459, endPoint x: 1170, endPoint y: 455, distance: 13.6
click at [1157, 460] on button "Continue" at bounding box center [1059, 462] width 277 height 31
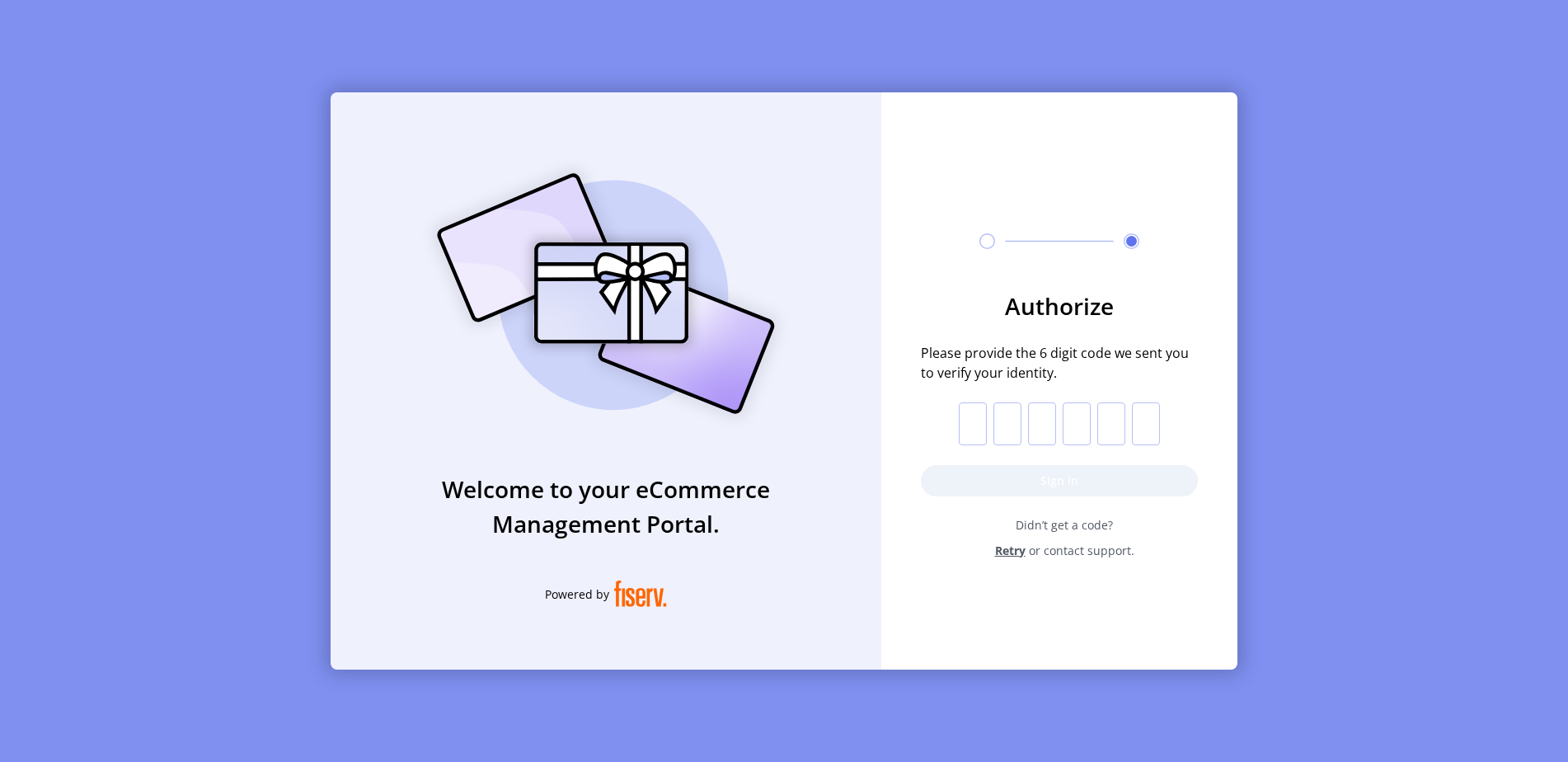
drag, startPoint x: 975, startPoint y: 431, endPoint x: 1143, endPoint y: 403, distance: 170.3
click at [975, 430] on input "text" at bounding box center [972, 424] width 28 height 43
click at [978, 423] on input "text" at bounding box center [972, 424] width 28 height 43
paste input "*"
type input "*"
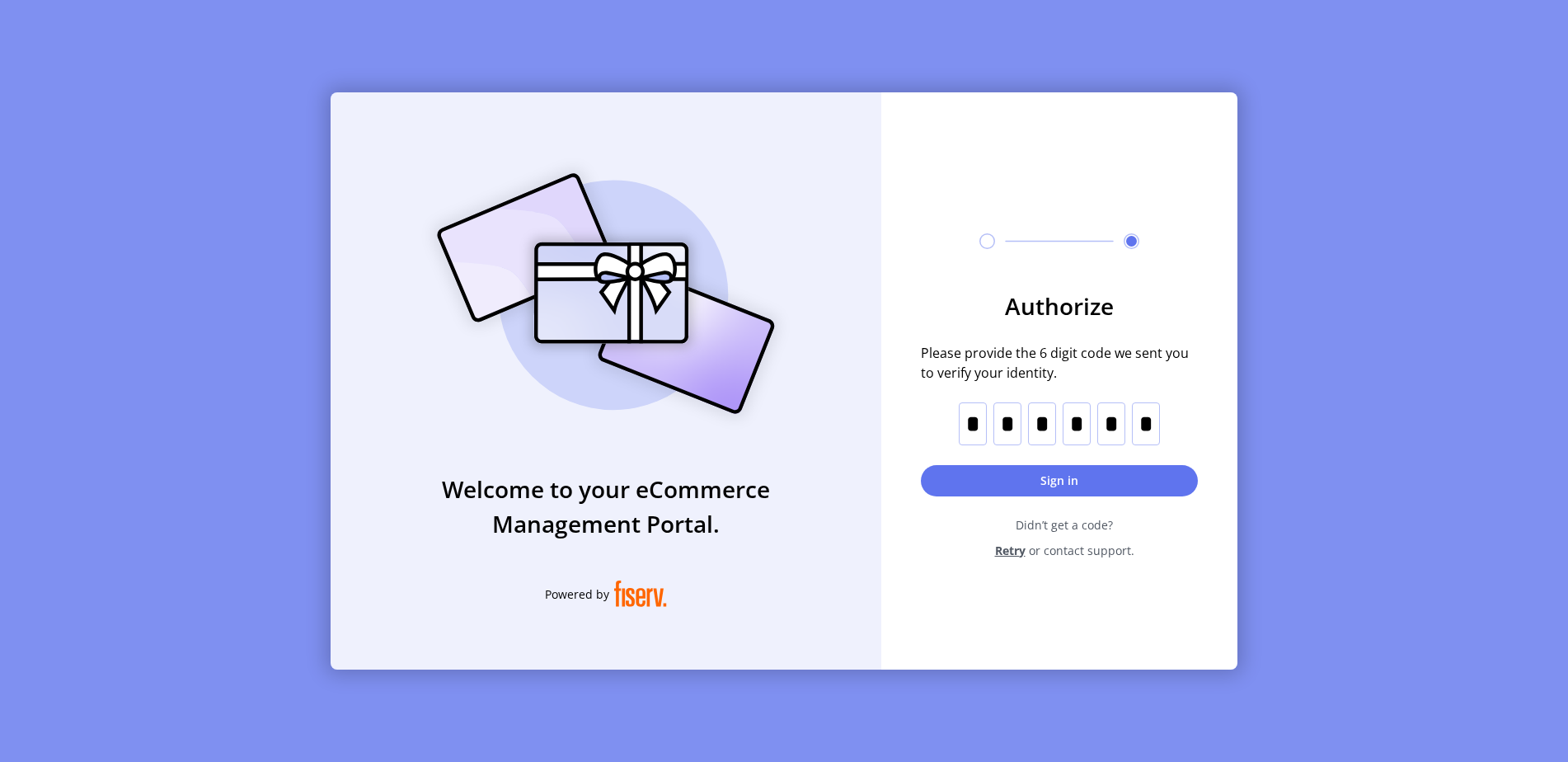
drag, startPoint x: 1072, startPoint y: 474, endPoint x: 1274, endPoint y: 415, distance: 210.4
click at [1075, 475] on button "Sign in" at bounding box center [1059, 480] width 277 height 31
